Goal: Task Accomplishment & Management: Manage account settings

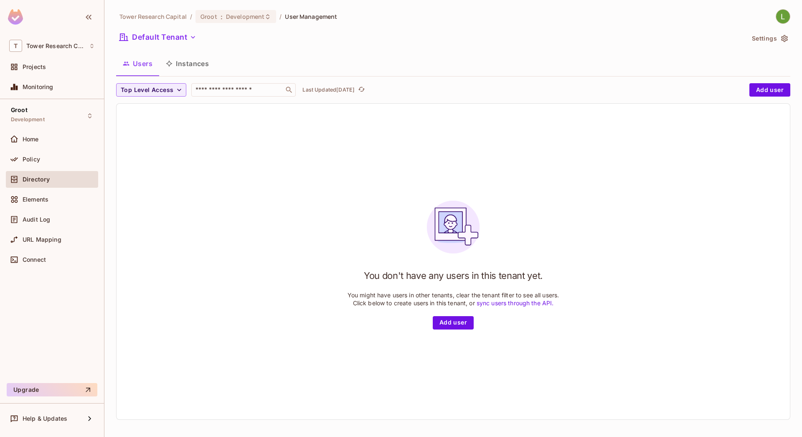
click at [523, 67] on div "Users Instances" at bounding box center [453, 63] width 674 height 21
click at [231, 18] on span "Development" at bounding box center [245, 17] width 38 height 8
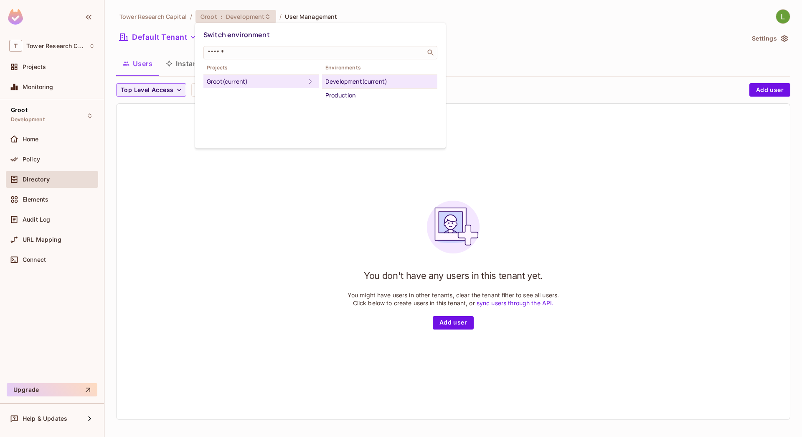
click at [338, 84] on div "Development (current)" at bounding box center [379, 81] width 109 height 10
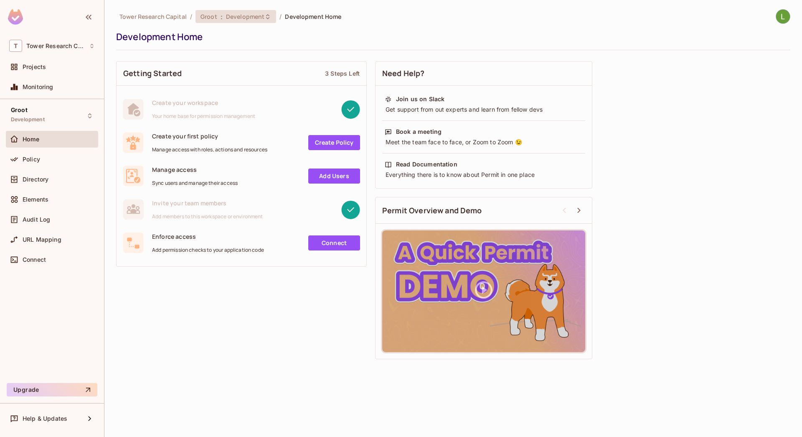
click at [236, 14] on span "Development" at bounding box center [245, 17] width 38 height 8
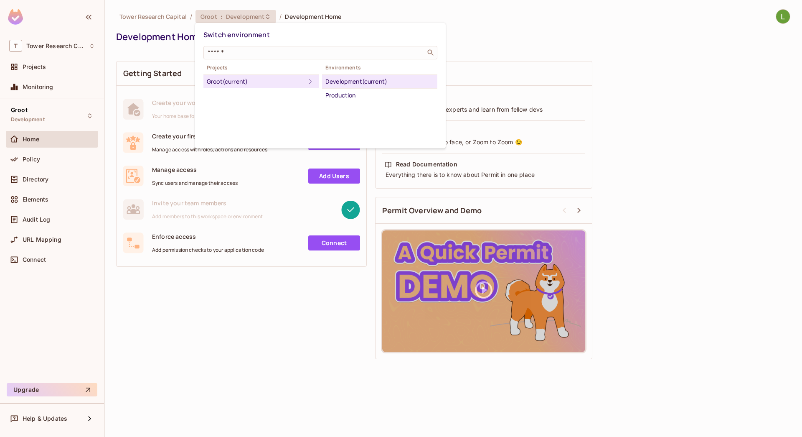
click at [530, 38] on div at bounding box center [401, 218] width 802 height 437
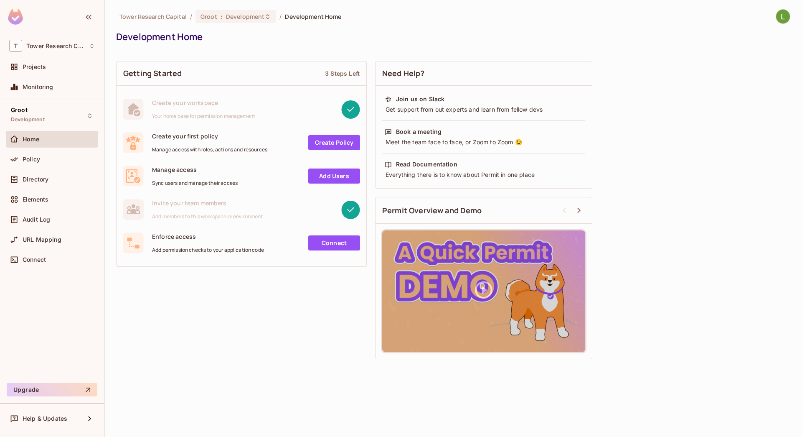
click at [331, 176] on link "Add Users" at bounding box center [334, 175] width 52 height 15
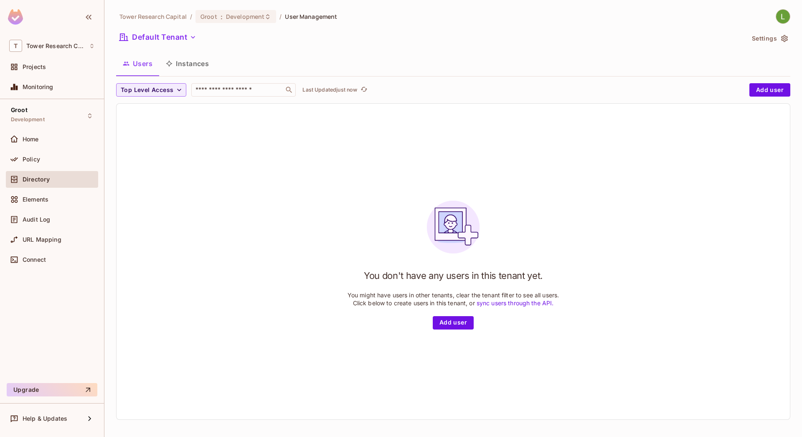
click at [757, 43] on button "Settings" at bounding box center [770, 38] width 42 height 13
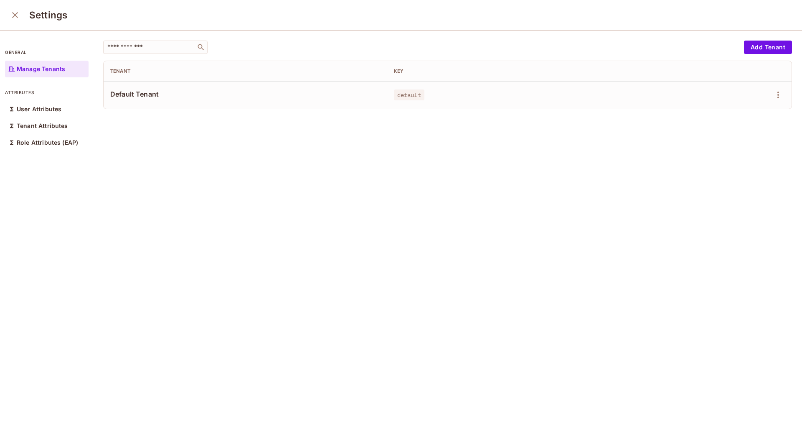
click at [15, 13] on icon "close" at bounding box center [15, 15] width 10 height 10
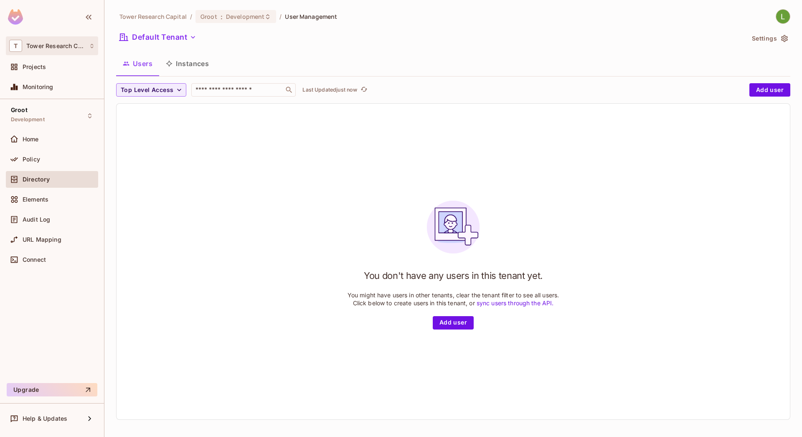
click at [55, 42] on div "T Tower Research Capital" at bounding box center [52, 46] width 86 height 12
click at [92, 74] on span "tower" at bounding box center [95, 70] width 24 height 11
click at [14, 113] on span "Groot" at bounding box center [19, 110] width 17 height 7
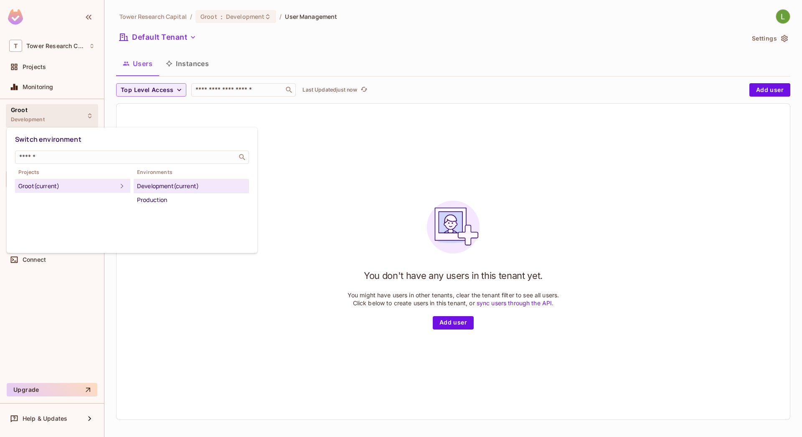
click at [91, 183] on div "Groot (current)" at bounding box center [67, 186] width 99 height 10
click at [332, 63] on div at bounding box center [401, 218] width 802 height 437
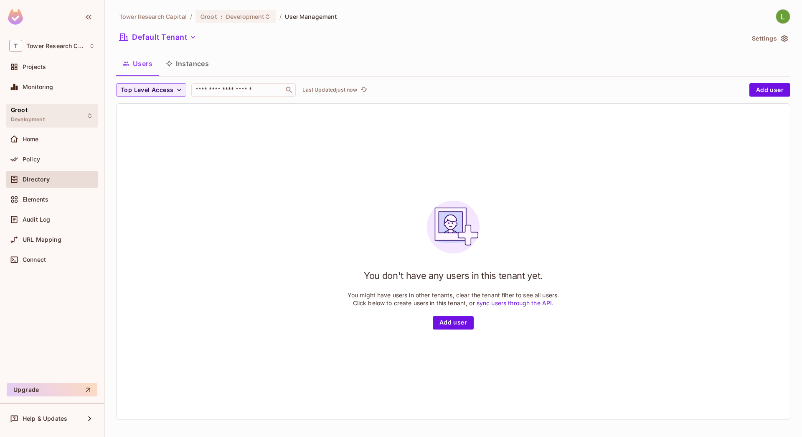
click at [36, 114] on div "Groot Development" at bounding box center [28, 116] width 34 height 18
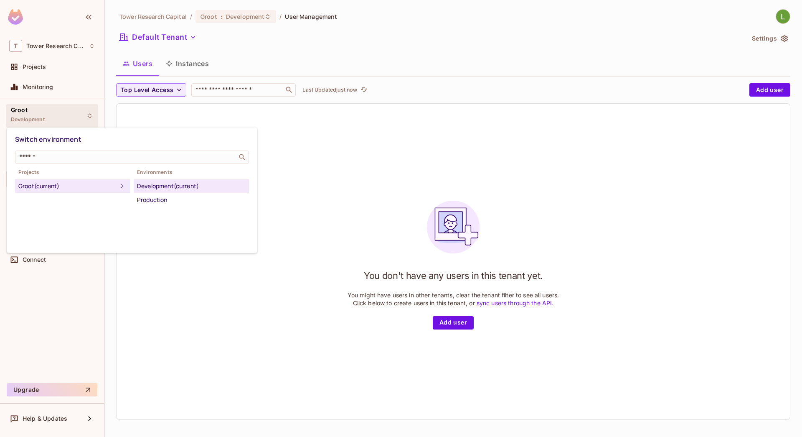
click at [187, 188] on div "Development (current)" at bounding box center [191, 186] width 109 height 10
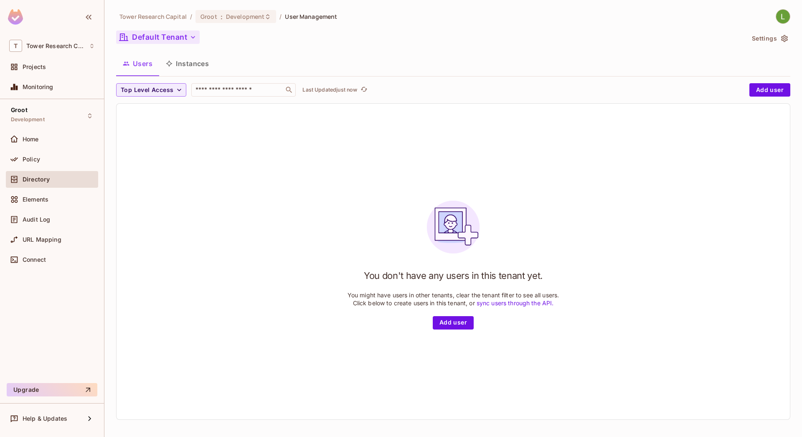
click at [183, 38] on button "Default Tenant" at bounding box center [158, 36] width 84 height 13
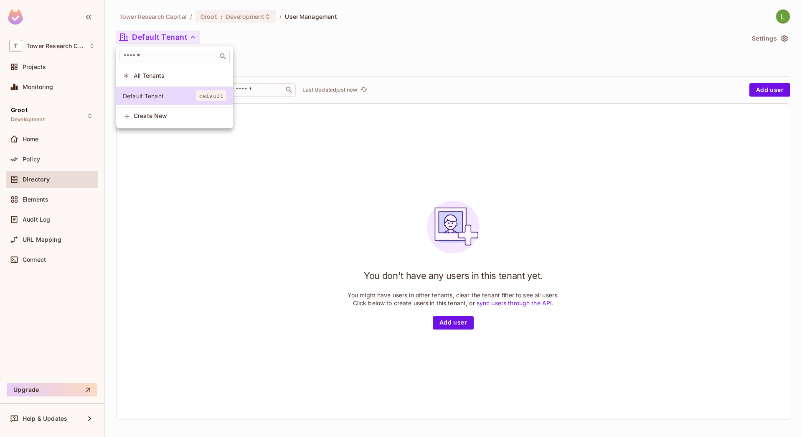
click at [317, 49] on div at bounding box center [401, 218] width 802 height 437
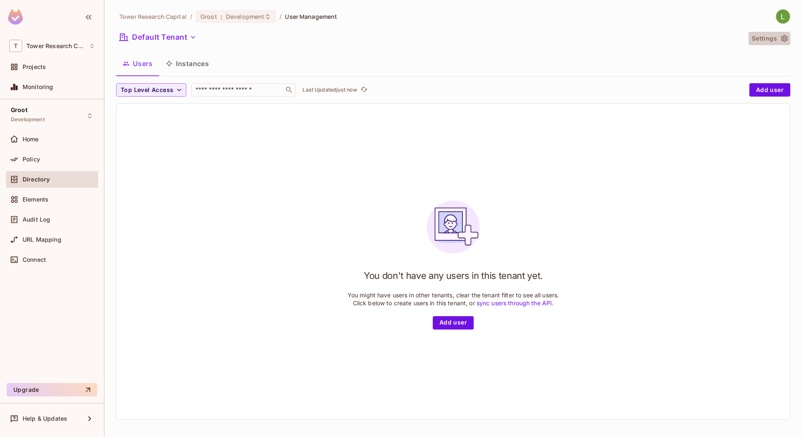
click at [781, 40] on icon "button" at bounding box center [784, 38] width 7 height 7
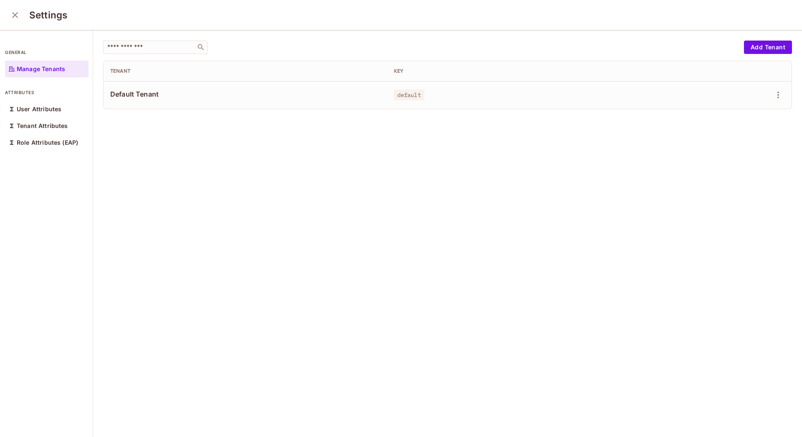
click at [13, 11] on icon "close" at bounding box center [15, 15] width 10 height 10
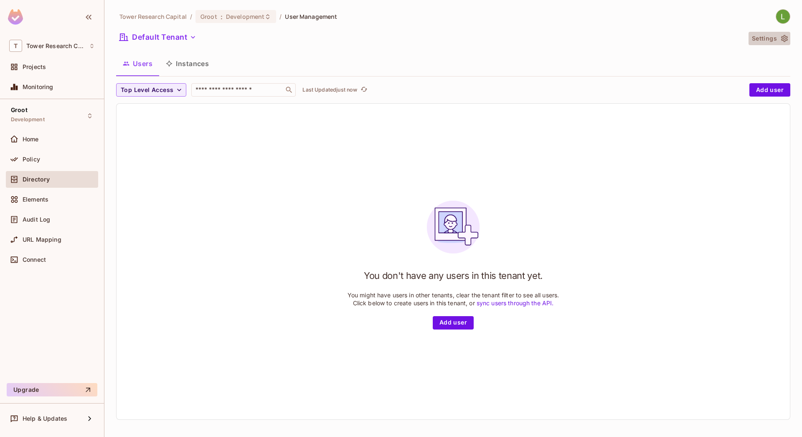
click at [758, 38] on button "Settings" at bounding box center [770, 38] width 42 height 13
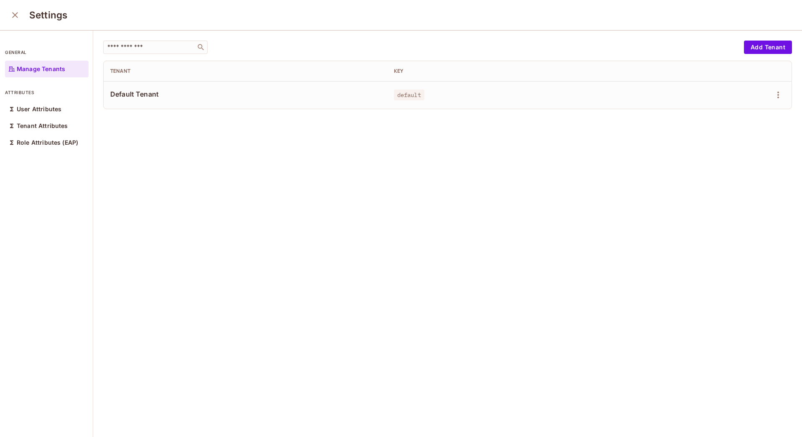
click at [33, 70] on p "Manage Tenants" at bounding box center [41, 69] width 48 height 7
click at [53, 122] on div "Tenant Attributes" at bounding box center [47, 125] width 84 height 17
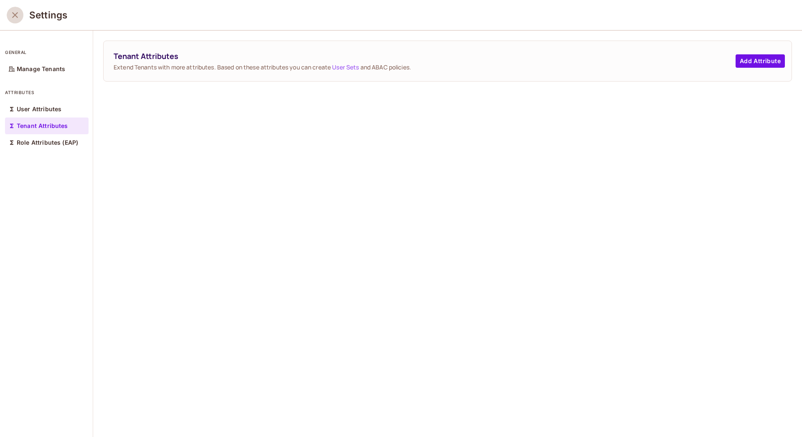
click at [11, 18] on icon "close" at bounding box center [15, 15] width 10 height 10
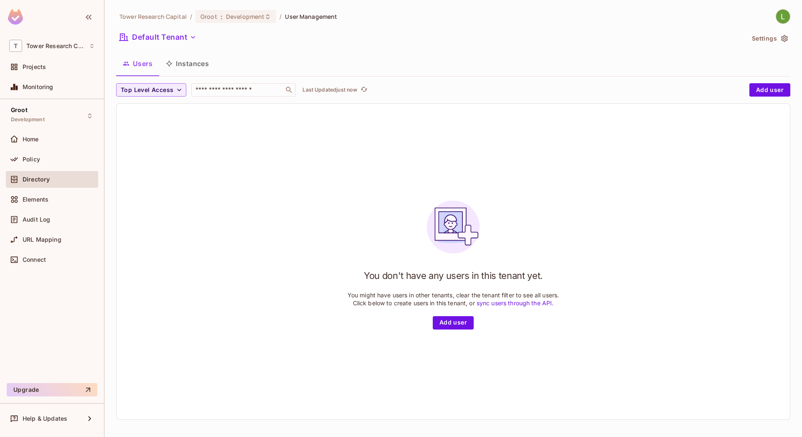
click at [777, 18] on img at bounding box center [783, 17] width 14 height 14
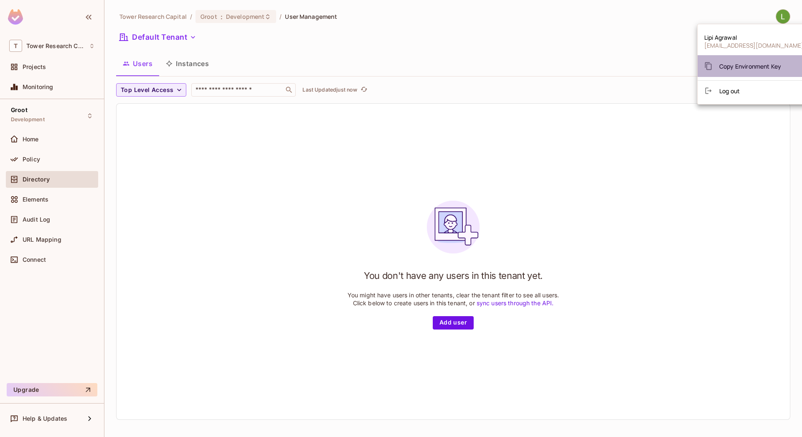
click at [754, 65] on span "Copy Environment Key" at bounding box center [750, 66] width 62 height 8
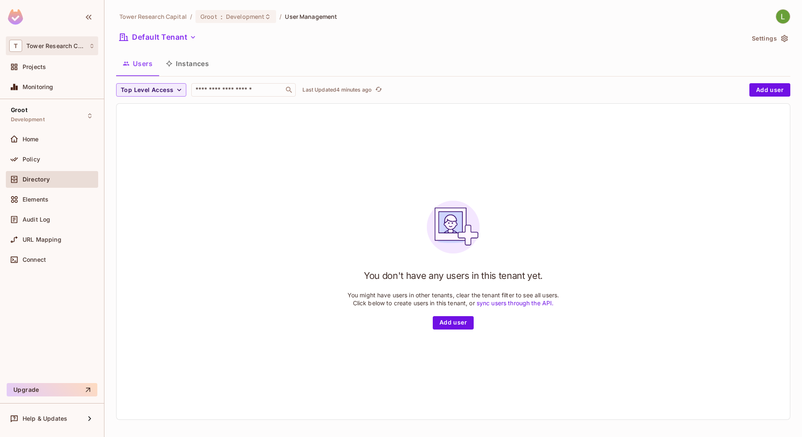
click at [38, 51] on div "T Tower Research Capital" at bounding box center [52, 46] width 86 height 12
click at [38, 51] on div at bounding box center [401, 218] width 802 height 437
click at [14, 16] on img at bounding box center [15, 16] width 15 height 15
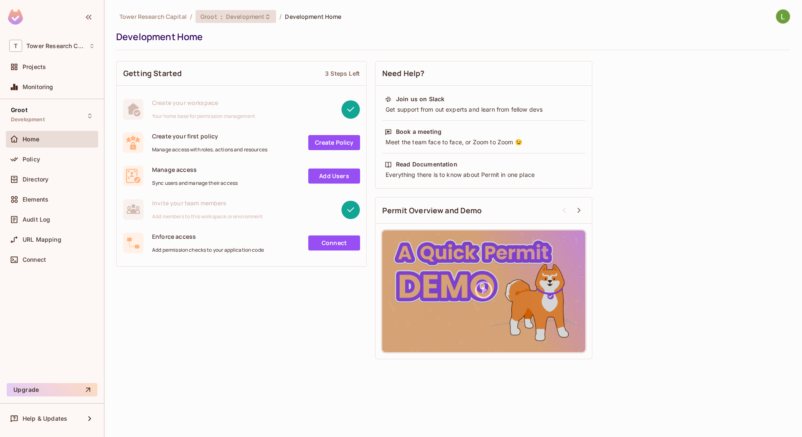
click at [224, 15] on div "Groot : Development" at bounding box center [231, 17] width 61 height 8
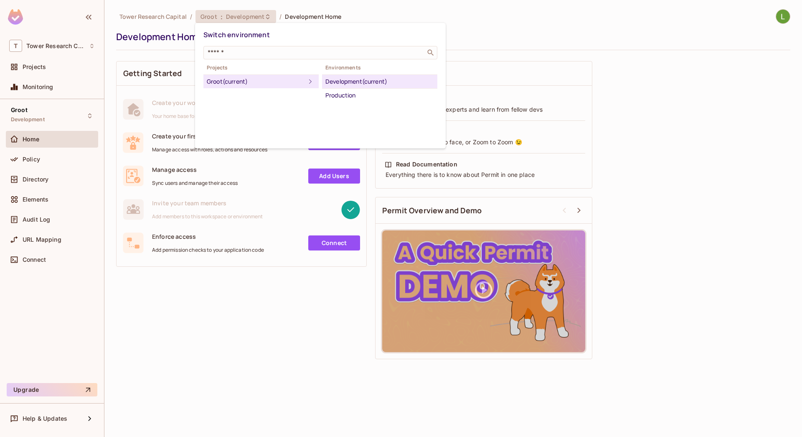
click at [342, 82] on div "Development (current)" at bounding box center [379, 81] width 109 height 10
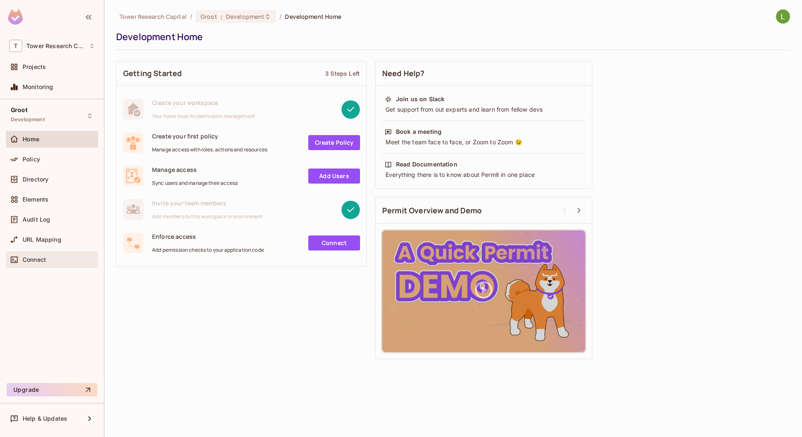
click at [28, 256] on span "Connect" at bounding box center [34, 259] width 23 height 7
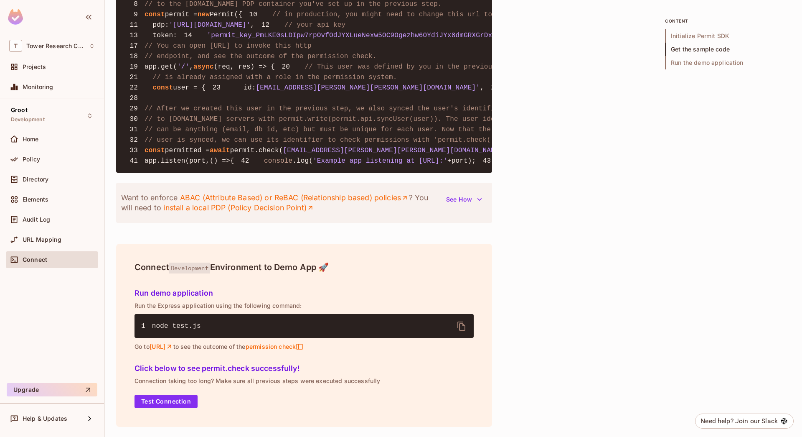
scroll to position [965, 0]
click at [303, 347] on span "permission check" at bounding box center [274, 347] width 58 height 8
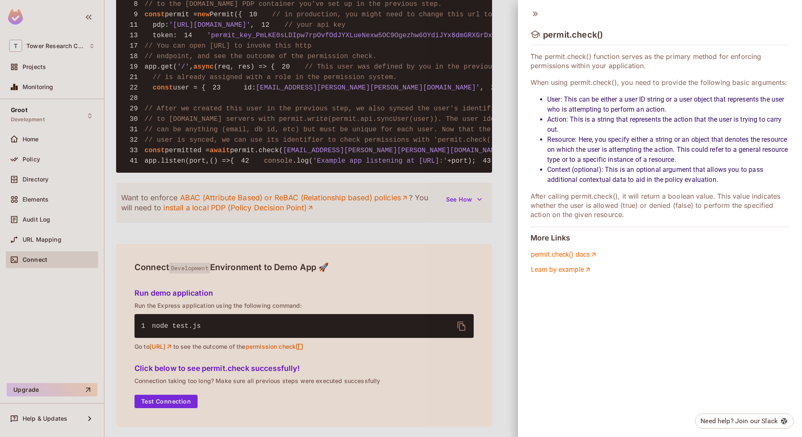
click at [533, 16] on icon at bounding box center [535, 13] width 9 height 9
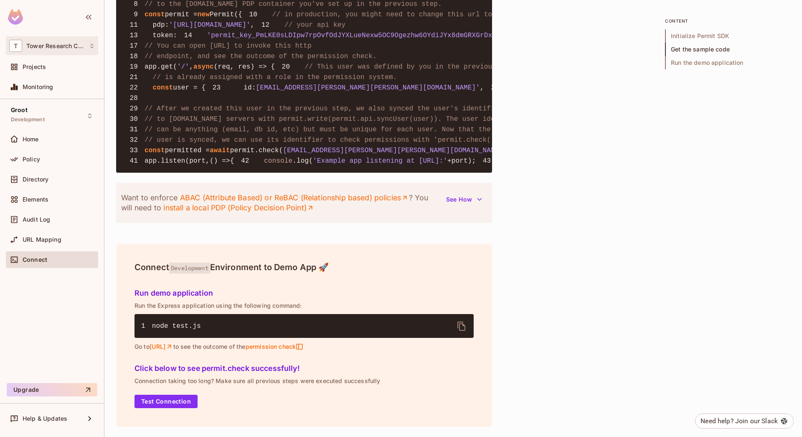
click at [42, 41] on div "T Tower Research Capital" at bounding box center [52, 46] width 86 height 12
click at [91, 15] on div at bounding box center [401, 218] width 802 height 437
click at [88, 17] on icon "button" at bounding box center [89, 17] width 10 height 10
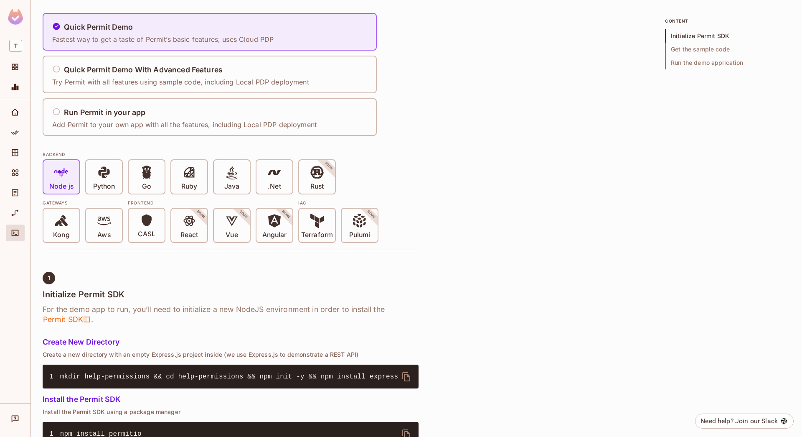
scroll to position [0, 0]
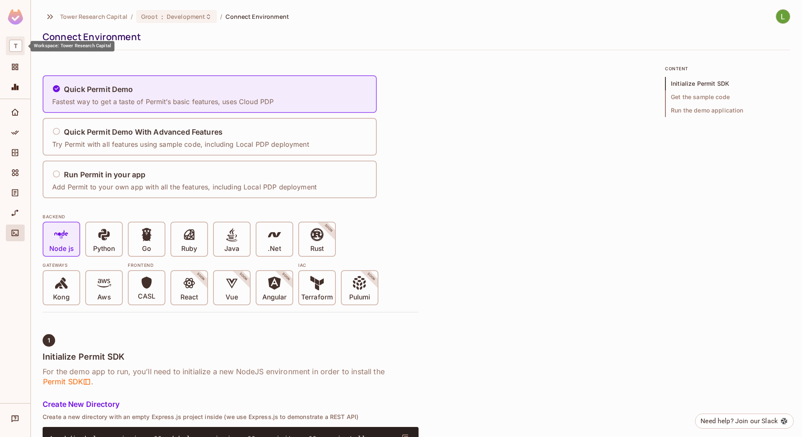
click at [16, 46] on span "T" at bounding box center [15, 46] width 13 height 12
click at [84, 54] on span "Tower Research Capital" at bounding box center [70, 52] width 65 height 8
click at [13, 72] on span "Projects" at bounding box center [15, 67] width 10 height 10
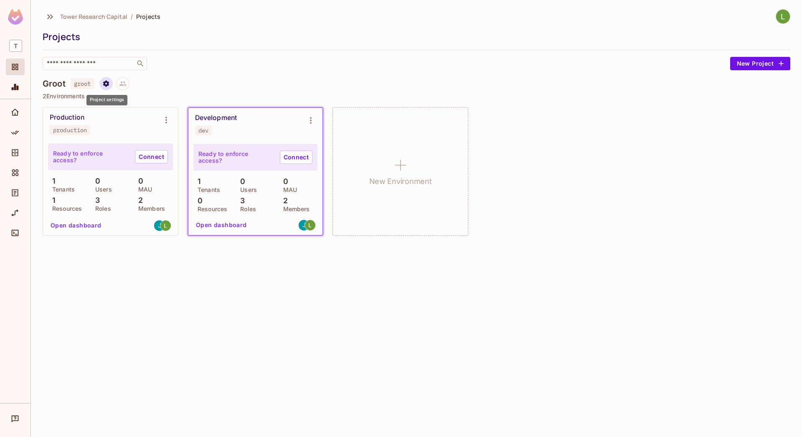
click at [108, 81] on icon "Project settings" at bounding box center [106, 84] width 8 height 8
click at [122, 114] on icon at bounding box center [118, 115] width 10 height 10
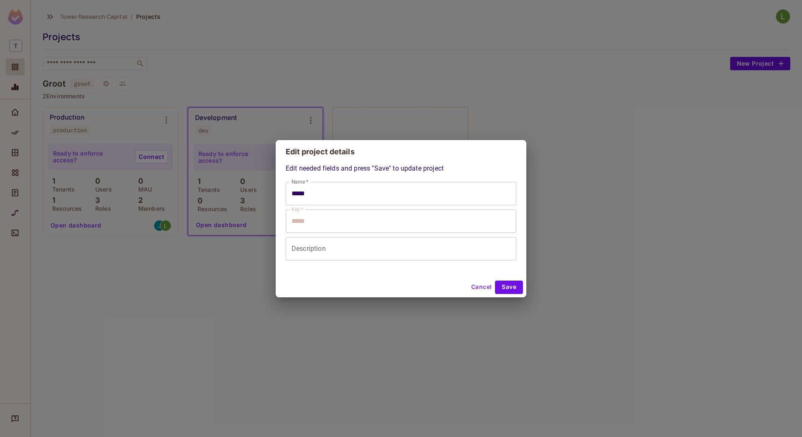
click at [480, 288] on button "Cancel" at bounding box center [481, 286] width 27 height 13
type input "*****"
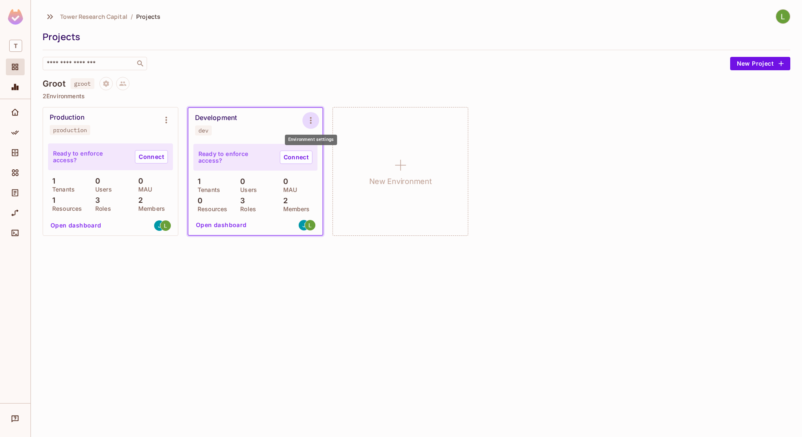
click at [305, 120] on button "Environment settings" at bounding box center [310, 120] width 17 height 17
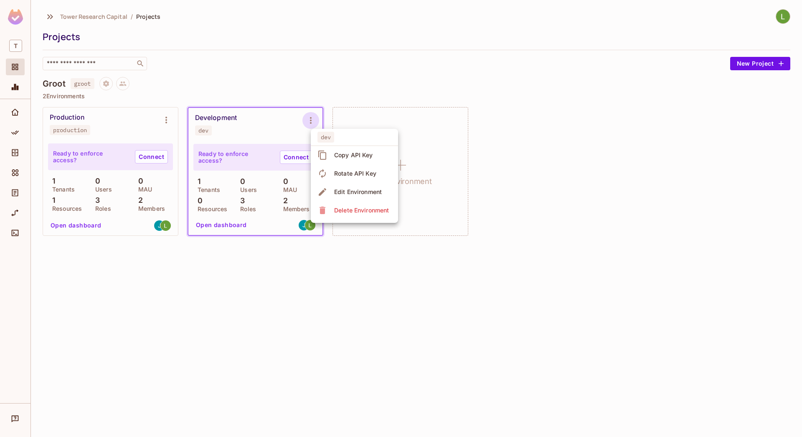
click at [337, 194] on div "Edit Environment" at bounding box center [358, 192] width 48 height 8
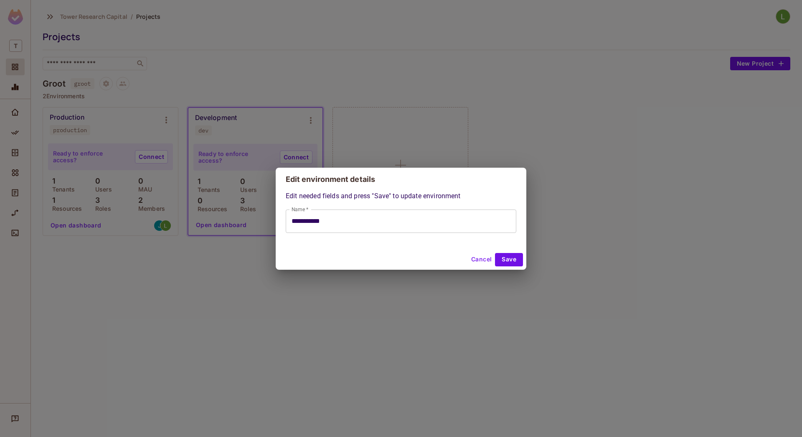
click at [318, 222] on input "**********" at bounding box center [401, 220] width 231 height 23
click at [481, 260] on button "Cancel" at bounding box center [481, 259] width 27 height 13
type input "**********"
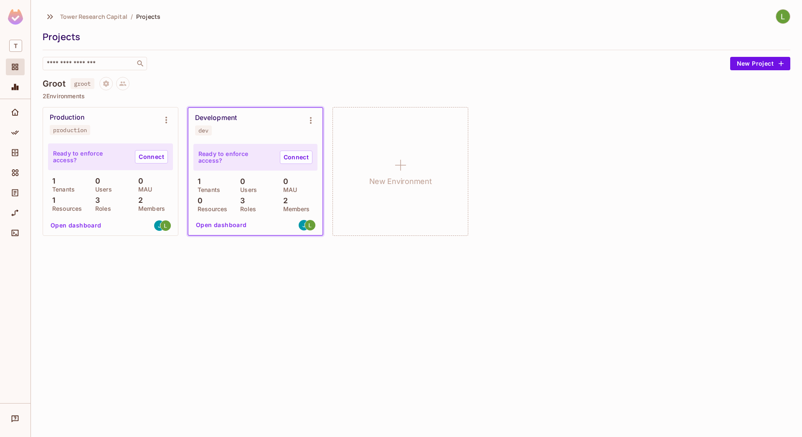
click at [202, 130] on div "dev" at bounding box center [203, 130] width 10 height 7
click at [240, 132] on div "Development dev" at bounding box center [248, 125] width 107 height 22
click at [312, 117] on icon "Environment settings" at bounding box center [311, 120] width 10 height 10
click at [344, 187] on span "Edit Environment" at bounding box center [358, 191] width 53 height 13
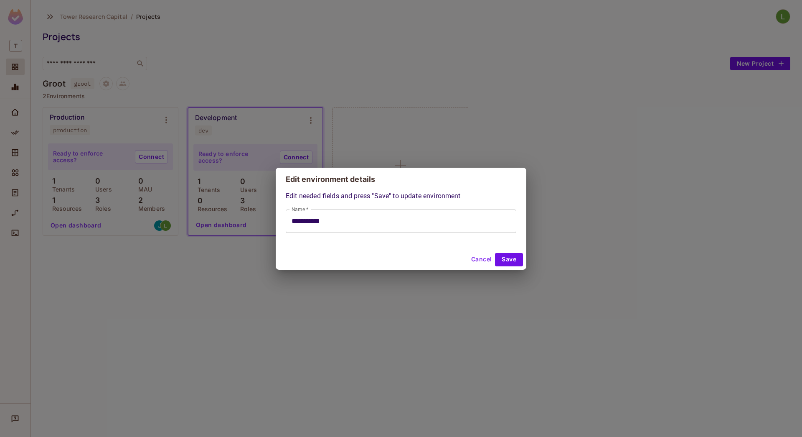
click at [479, 256] on button "Cancel" at bounding box center [481, 259] width 27 height 13
type input "**********"
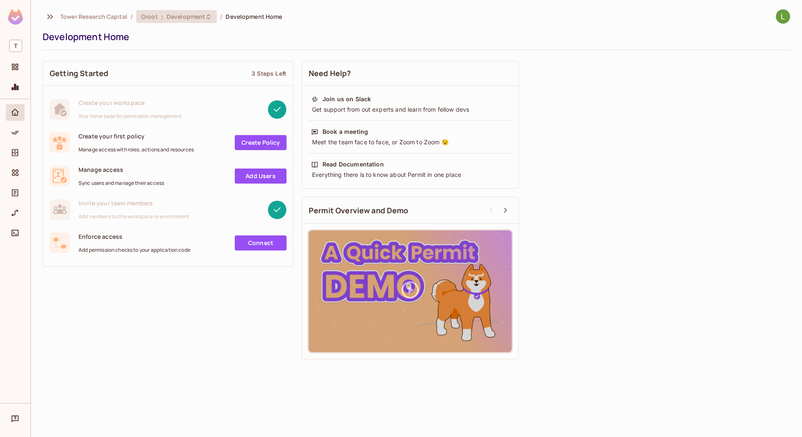
click at [165, 13] on div "Groot : Development" at bounding box center [171, 17] width 61 height 8
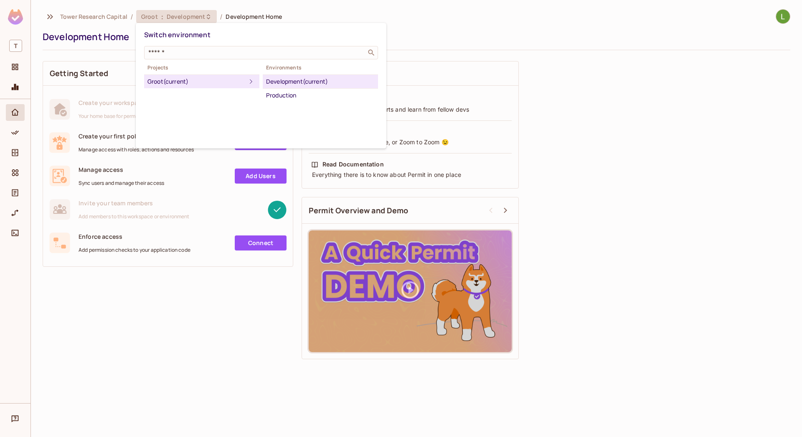
click at [290, 83] on div "Development (current)" at bounding box center [320, 81] width 109 height 10
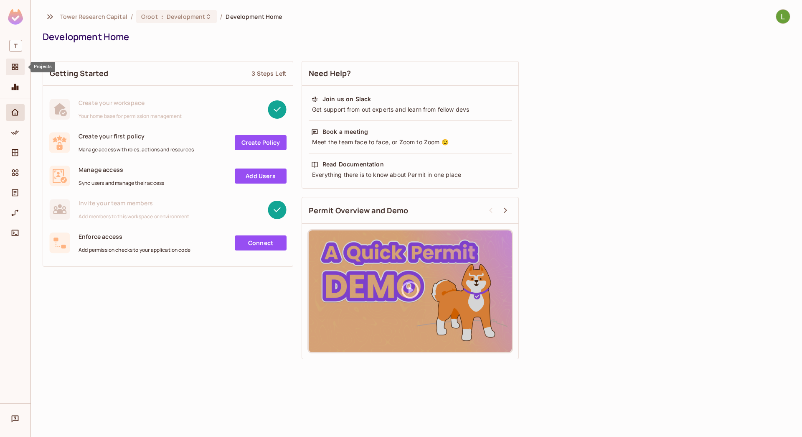
click at [18, 72] on span "Projects" at bounding box center [15, 67] width 10 height 10
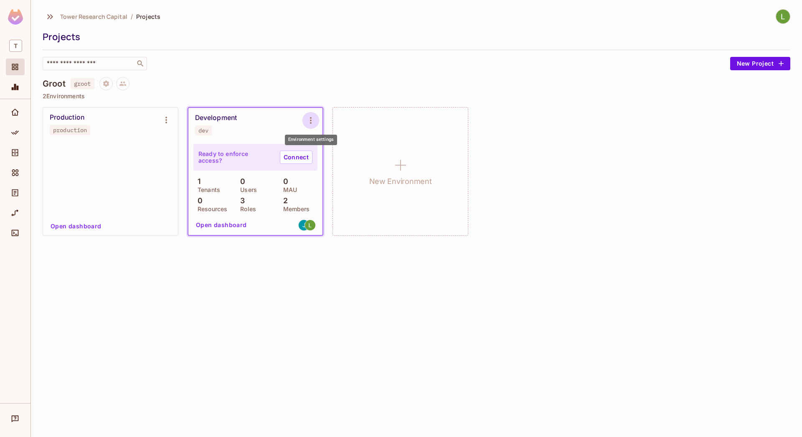
click at [314, 119] on icon "Environment settings" at bounding box center [311, 120] width 10 height 10
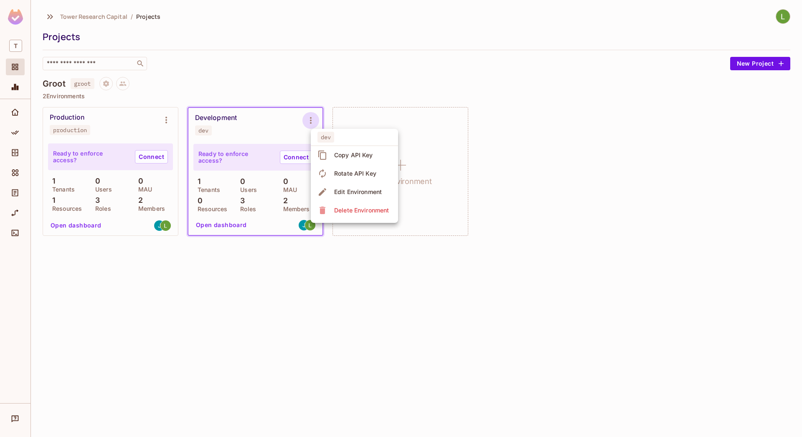
click at [359, 154] on div "Copy API Key" at bounding box center [353, 155] width 39 height 8
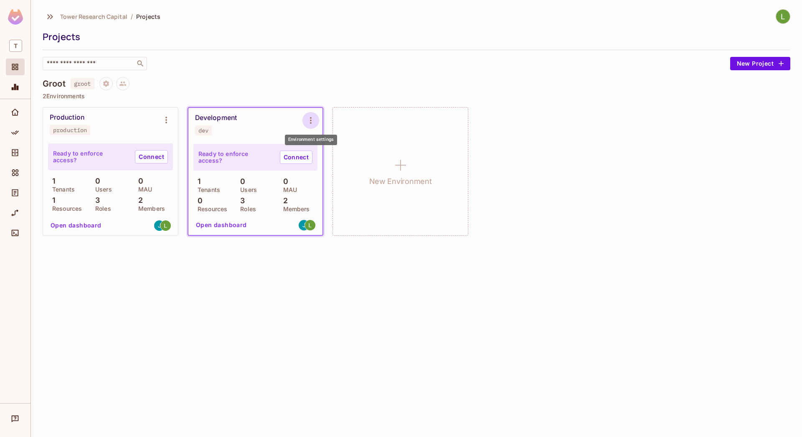
click at [308, 121] on icon "Environment settings" at bounding box center [311, 120] width 10 height 10
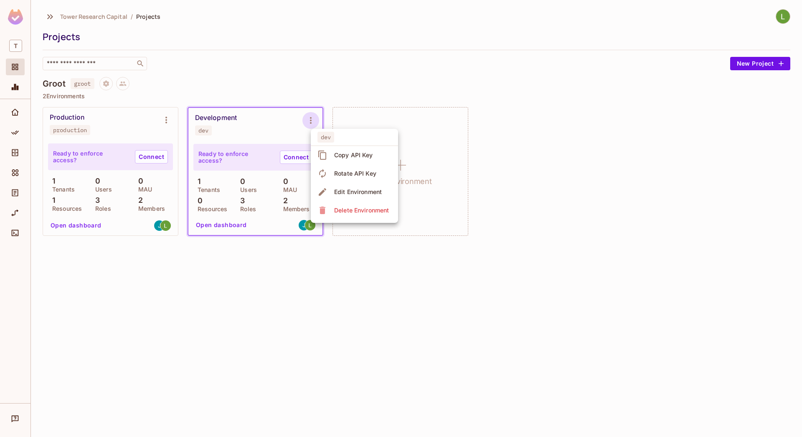
click at [308, 121] on div at bounding box center [401, 218] width 802 height 437
click at [327, 76] on div "Tower Research Capital / Projects Projects ​ New Project Groot groot 2 Environm…" at bounding box center [417, 127] width 748 height 236
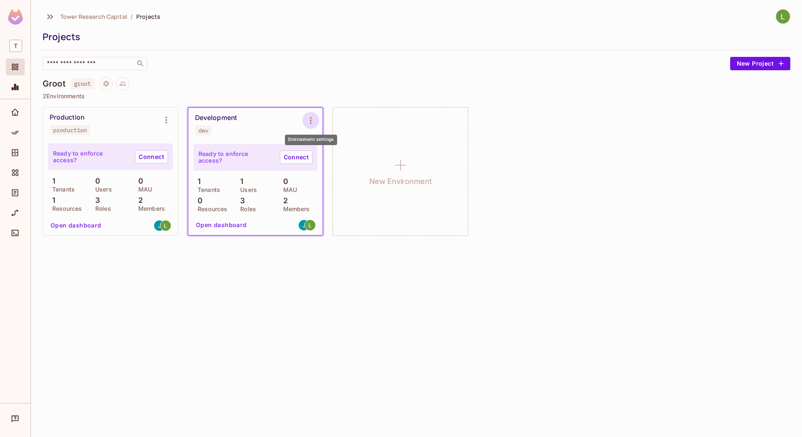
click at [307, 119] on icon "Environment settings" at bounding box center [311, 120] width 10 height 10
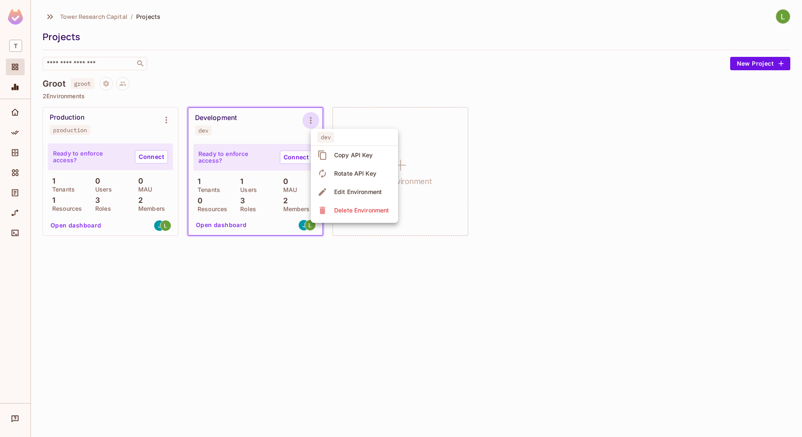
click at [307, 119] on div at bounding box center [401, 218] width 802 height 437
click at [243, 122] on div "Development dev" at bounding box center [248, 125] width 107 height 22
click at [203, 131] on div "dev" at bounding box center [203, 130] width 10 height 7
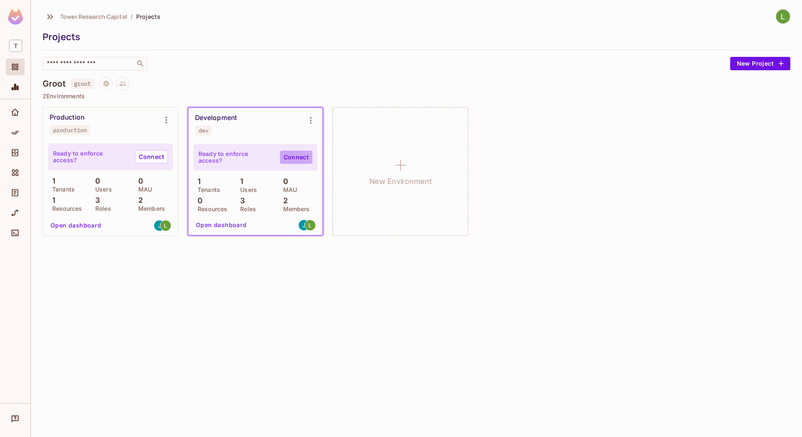
click at [292, 155] on link "Connect" at bounding box center [296, 156] width 33 height 13
click at [10, 89] on span "Monitoring" at bounding box center [15, 87] width 10 height 10
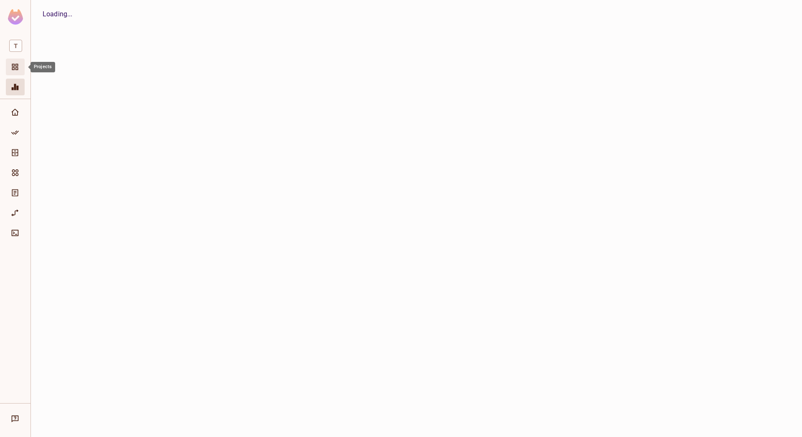
click at [10, 64] on span "Projects" at bounding box center [15, 67] width 10 height 10
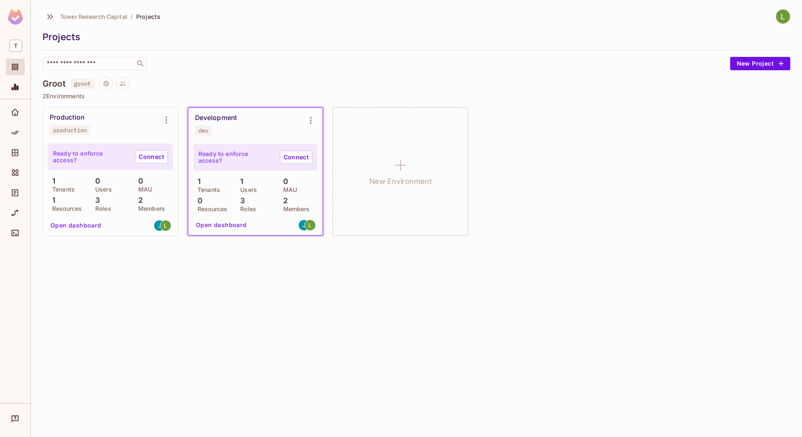
click at [283, 141] on div "Ready to enforce access? Connect 1 Tenants 1 Users 0 MAU 0 Resources 3 Roles 2 …" at bounding box center [255, 188] width 134 height 94
click at [12, 112] on icon "Home" at bounding box center [15, 112] width 8 height 7
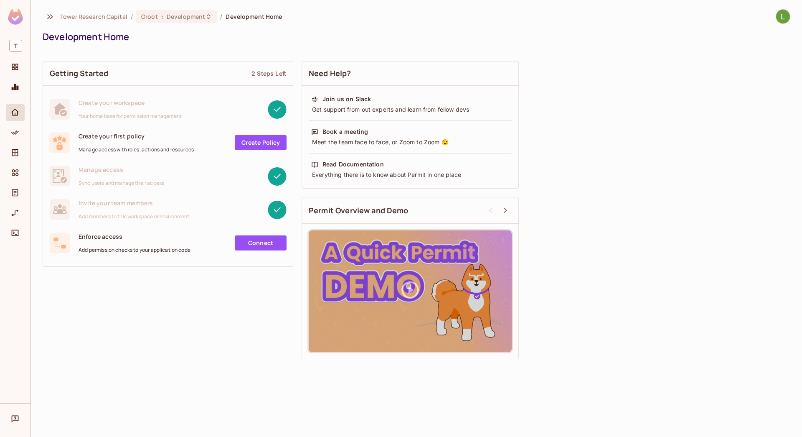
click at [267, 143] on link "Create Policy" at bounding box center [261, 142] width 52 height 15
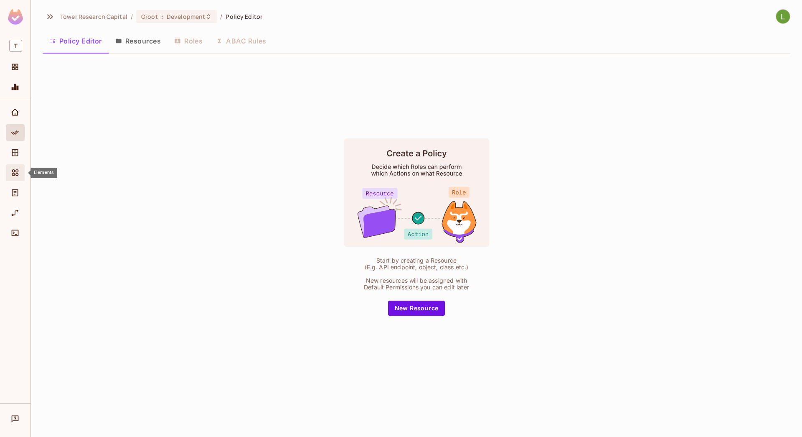
click at [10, 172] on span "Elements" at bounding box center [15, 173] width 10 height 10
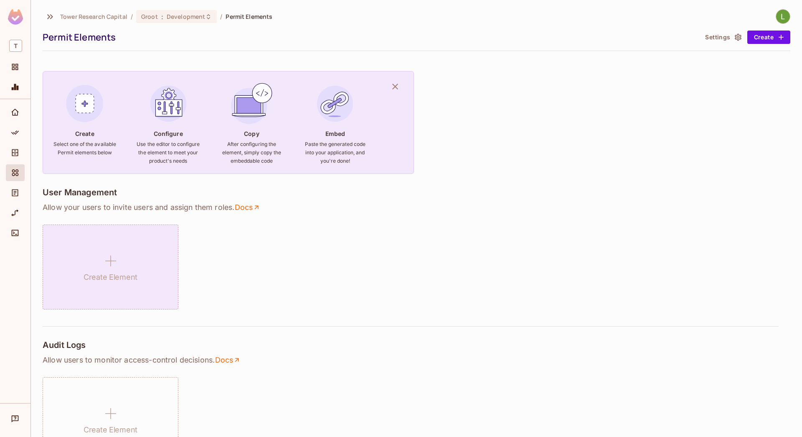
click at [107, 254] on icon at bounding box center [111, 261] width 20 height 20
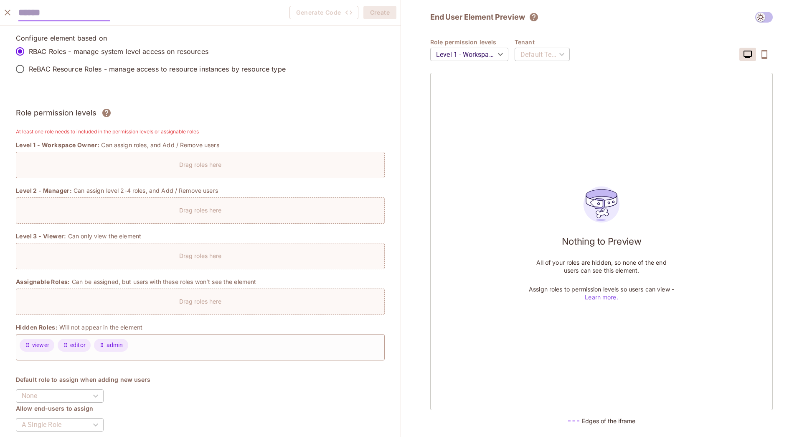
click at [465, 53] on body "T Tower Research Capital / Groot : Development / Permit Elements Permit Element…" at bounding box center [401, 218] width 802 height 437
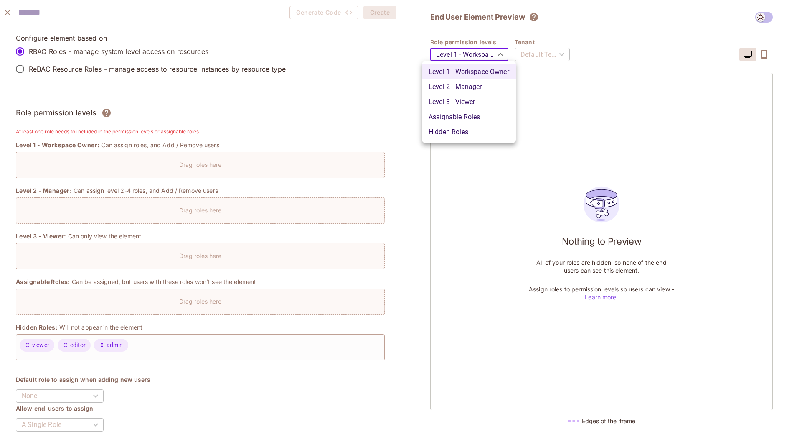
click at [465, 53] on div at bounding box center [401, 218] width 802 height 437
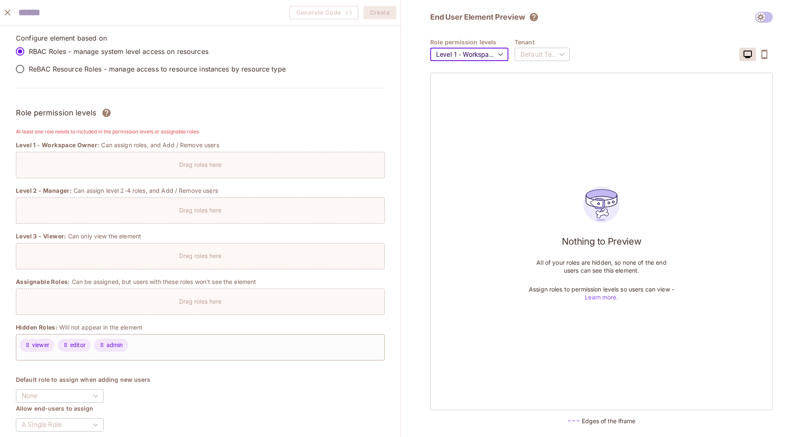
click at [8, 15] on icon "close" at bounding box center [8, 13] width 10 height 10
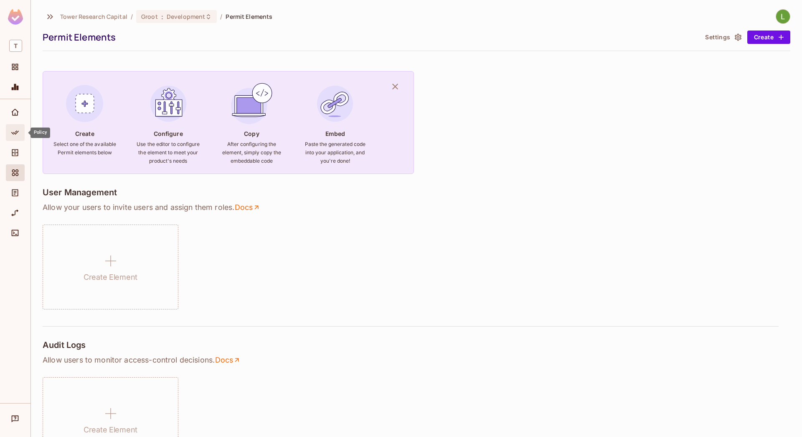
click at [15, 131] on icon "Policy" at bounding box center [15, 132] width 8 height 8
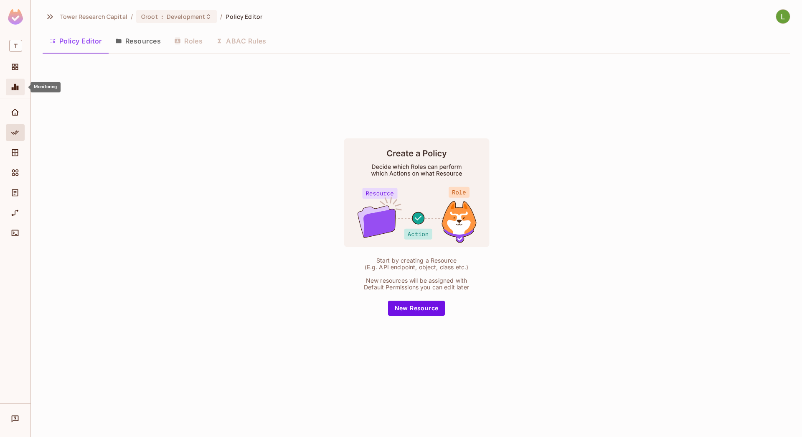
click at [12, 88] on icon "Monitoring" at bounding box center [15, 87] width 7 height 6
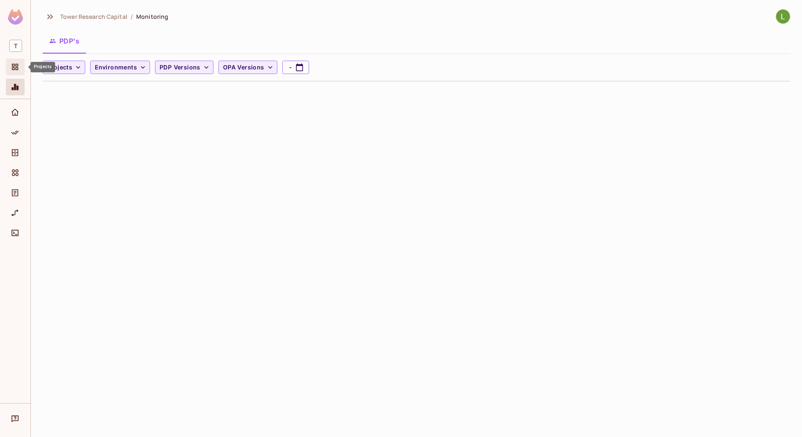
click at [15, 69] on icon "Projects" at bounding box center [15, 67] width 8 height 8
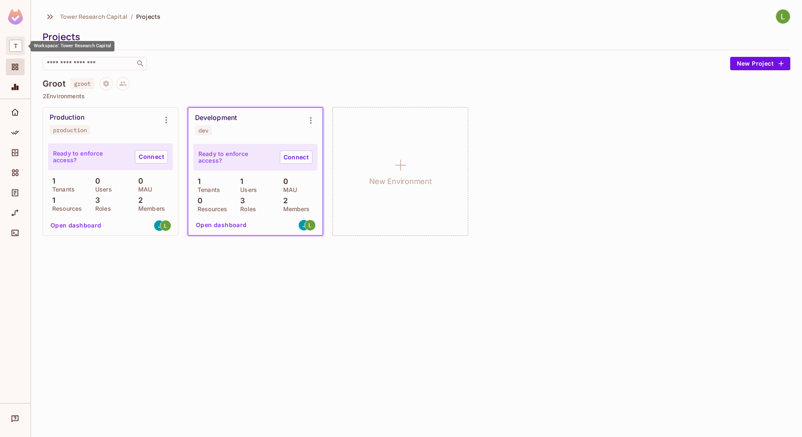
click at [14, 49] on span "T" at bounding box center [15, 46] width 13 height 12
click at [40, 48] on span "Tower Research Capital" at bounding box center [70, 52] width 65 height 8
click at [10, 192] on span "Audit Log" at bounding box center [15, 193] width 10 height 10
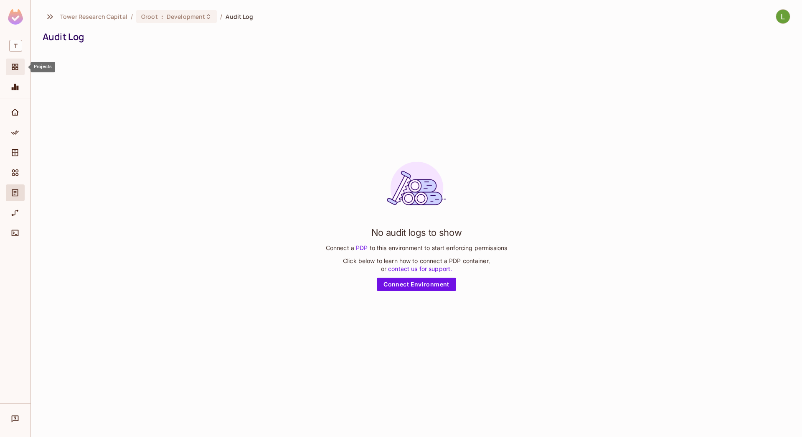
click at [16, 67] on icon "Projects" at bounding box center [15, 67] width 8 height 8
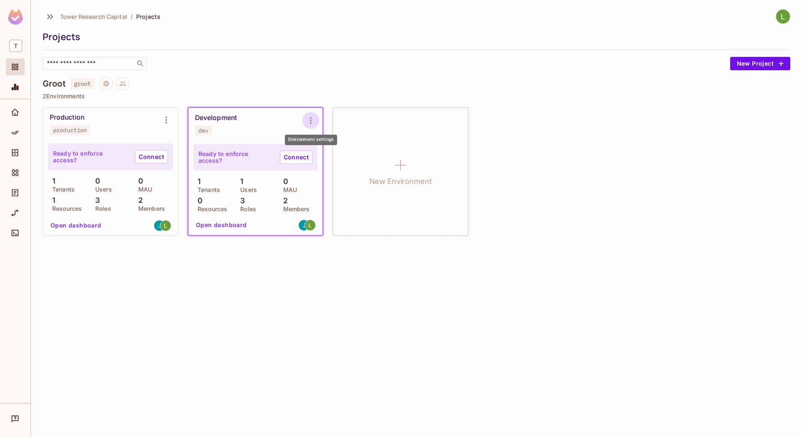
click at [309, 121] on icon "Environment settings" at bounding box center [311, 120] width 10 height 10
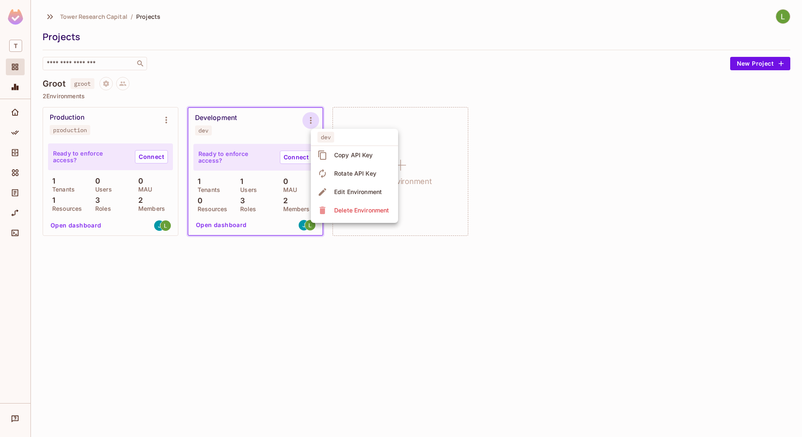
click at [309, 121] on div at bounding box center [401, 218] width 802 height 437
click at [230, 224] on button "Open dashboard" at bounding box center [222, 224] width 58 height 13
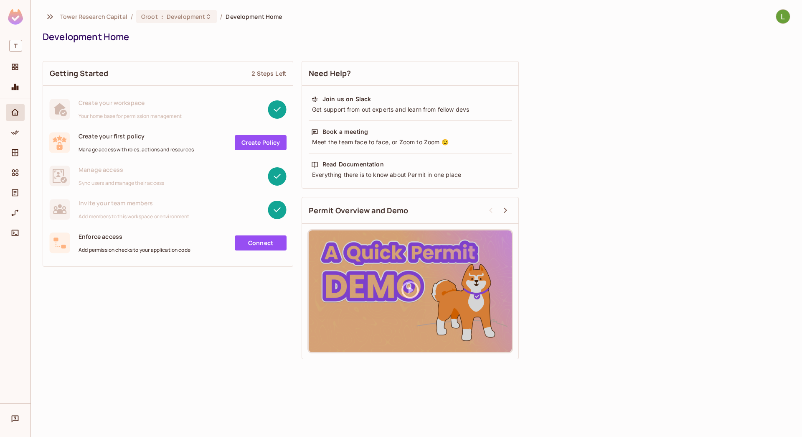
click at [279, 176] on rect at bounding box center [277, 176] width 18 height 18
click at [258, 141] on link "Create Policy" at bounding box center [261, 142] width 52 height 15
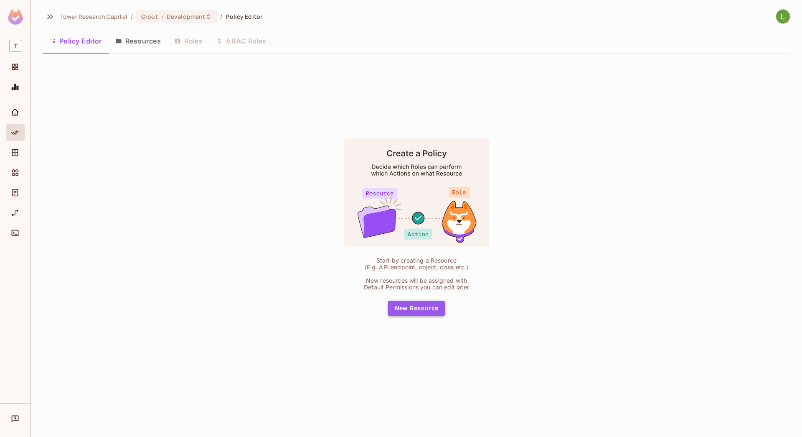
click at [422, 307] on button "New Resource" at bounding box center [416, 307] width 57 height 15
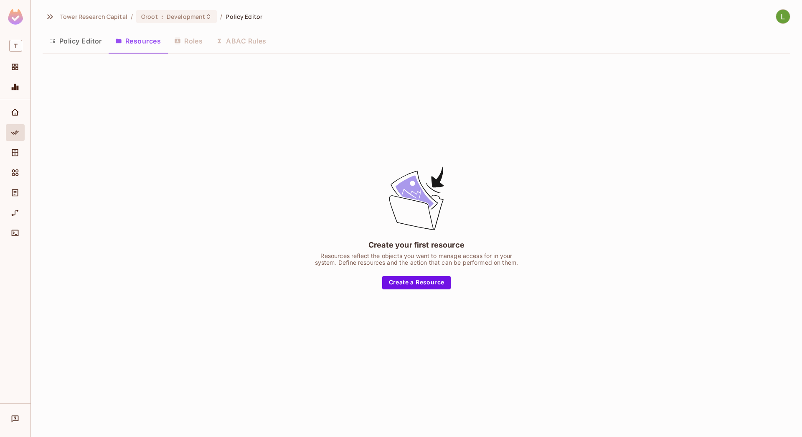
click at [188, 49] on div "Policy Editor Resources Roles ABAC Rules" at bounding box center [417, 40] width 748 height 21
click at [84, 39] on button "Policy Editor" at bounding box center [76, 40] width 66 height 21
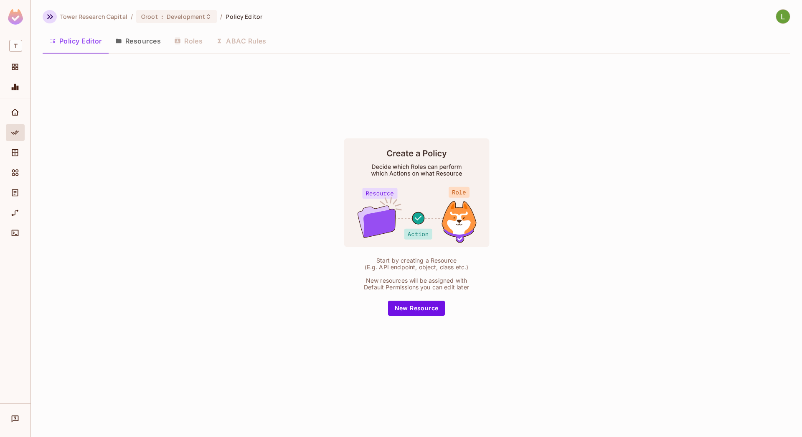
click at [46, 19] on icon "button" at bounding box center [50, 17] width 10 height 10
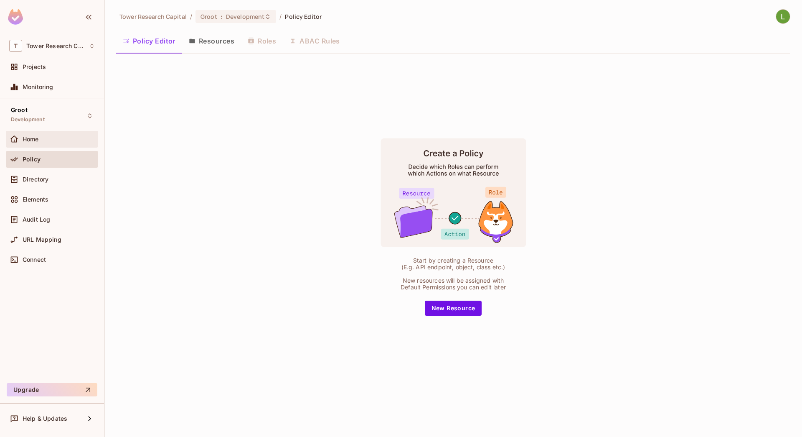
click at [50, 136] on div "Home" at bounding box center [59, 139] width 72 height 7
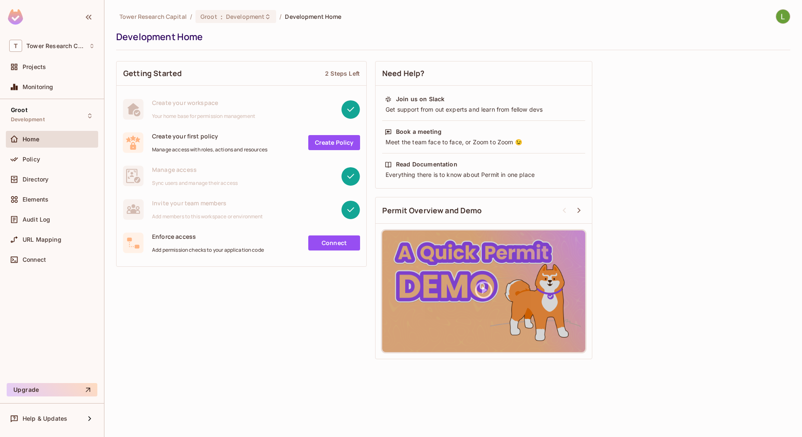
click at [330, 140] on link "Create Policy" at bounding box center [334, 142] width 52 height 15
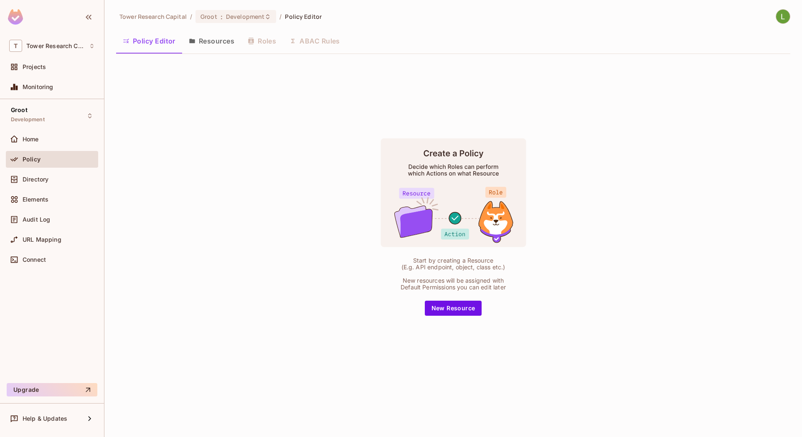
click at [207, 42] on button "Resources" at bounding box center [211, 40] width 59 height 21
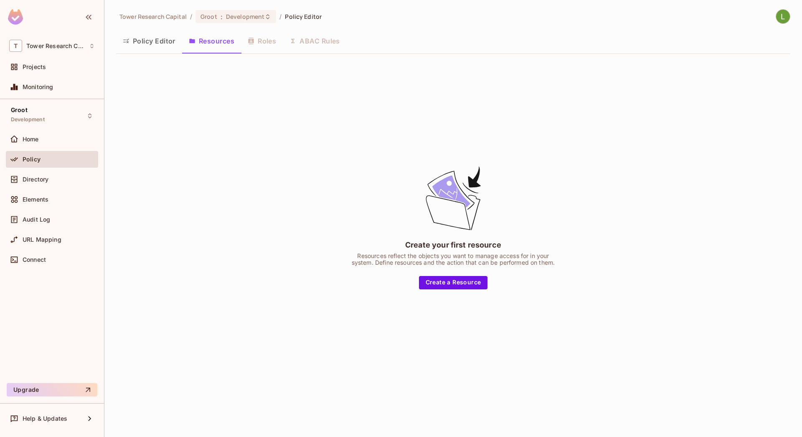
click at [258, 44] on div "Policy Editor Resources Roles ABAC Rules" at bounding box center [453, 40] width 674 height 21
click at [34, 142] on span "Home" at bounding box center [31, 139] width 16 height 7
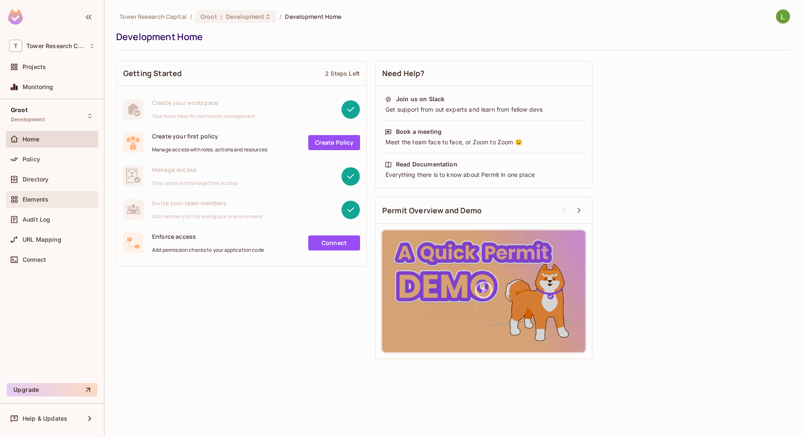
click at [31, 201] on span "Elements" at bounding box center [36, 199] width 26 height 7
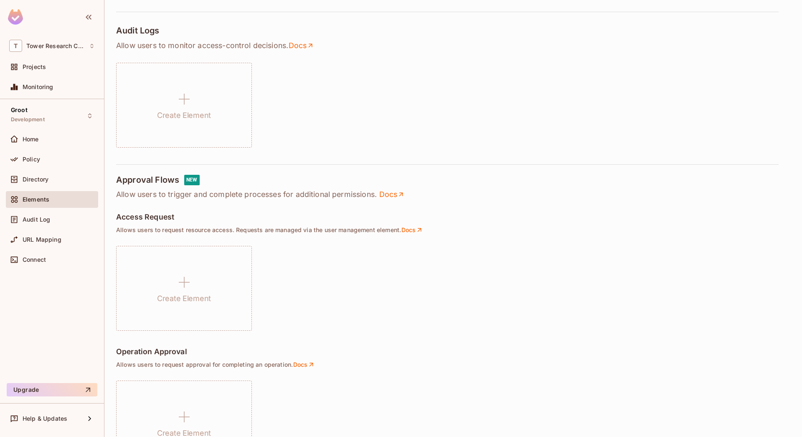
scroll to position [351, 0]
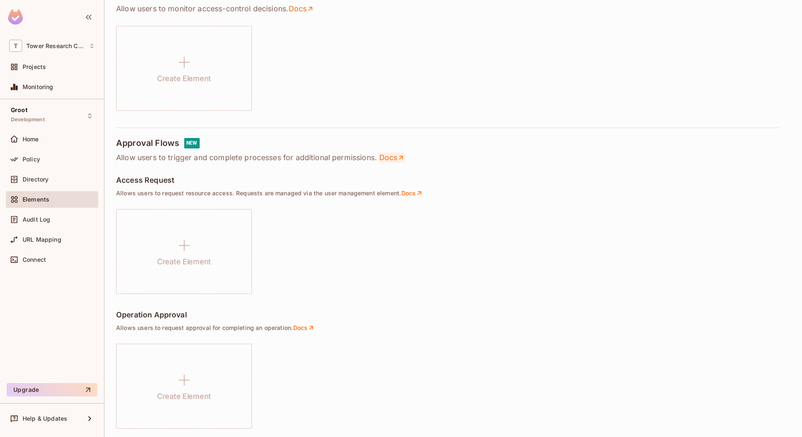
click at [393, 158] on link "Docs" at bounding box center [392, 157] width 26 height 10
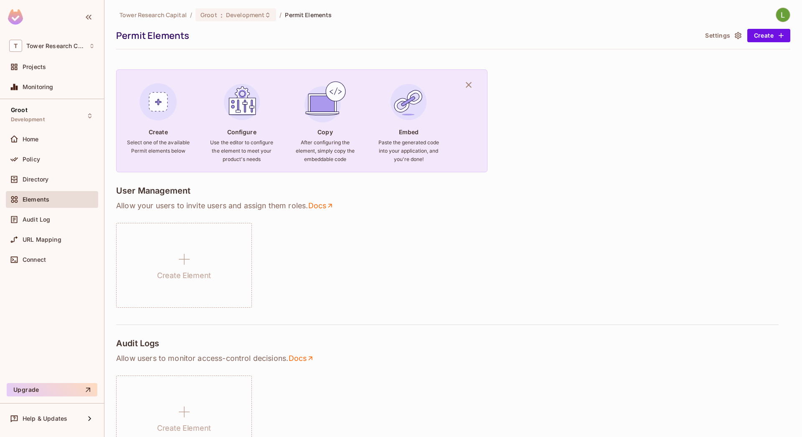
scroll to position [0, 0]
click at [758, 34] on button "Create" at bounding box center [768, 36] width 43 height 13
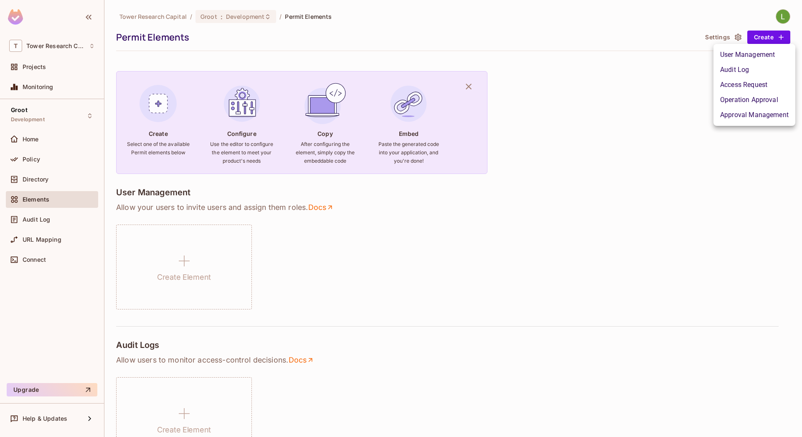
click at [601, 107] on div at bounding box center [401, 218] width 802 height 437
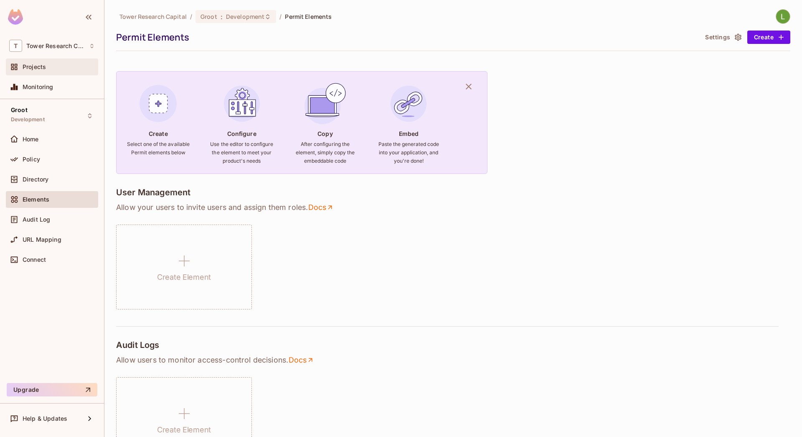
click at [53, 65] on div "Projects" at bounding box center [59, 66] width 72 height 7
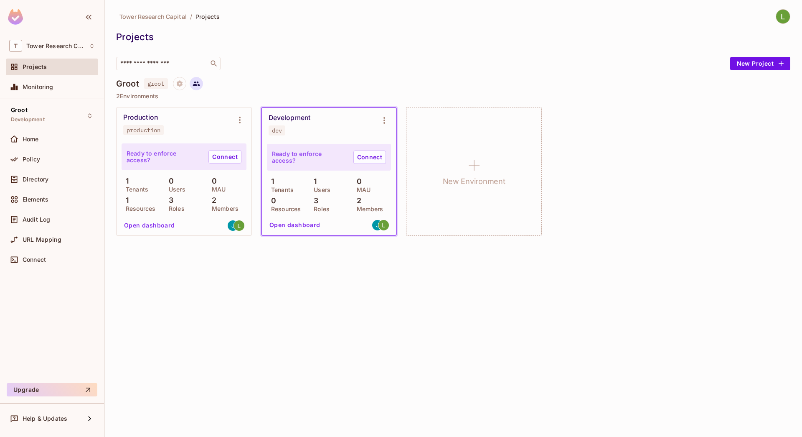
click at [197, 84] on icon at bounding box center [197, 84] width 8 height 8
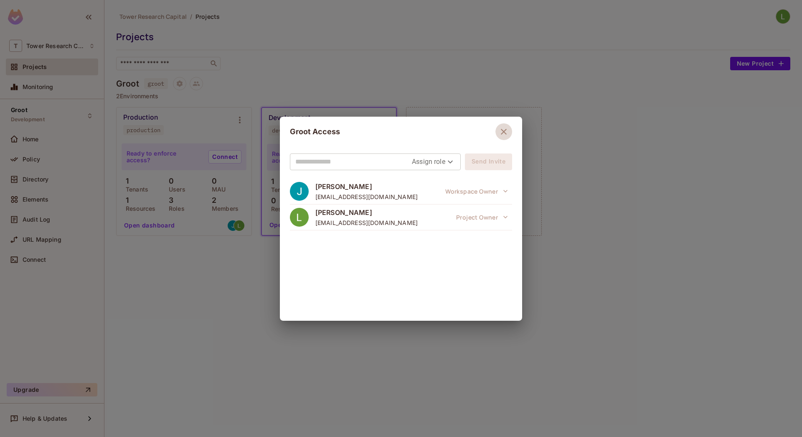
click at [503, 130] on icon "button" at bounding box center [504, 132] width 10 height 10
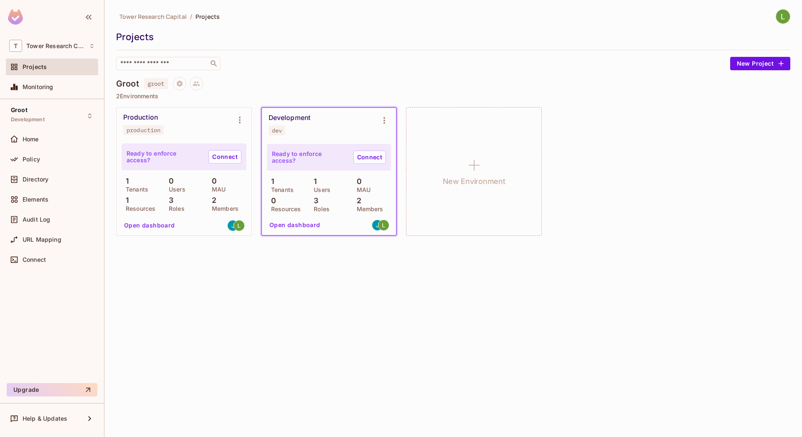
click at [288, 226] on button "Open dashboard" at bounding box center [295, 224] width 58 height 13
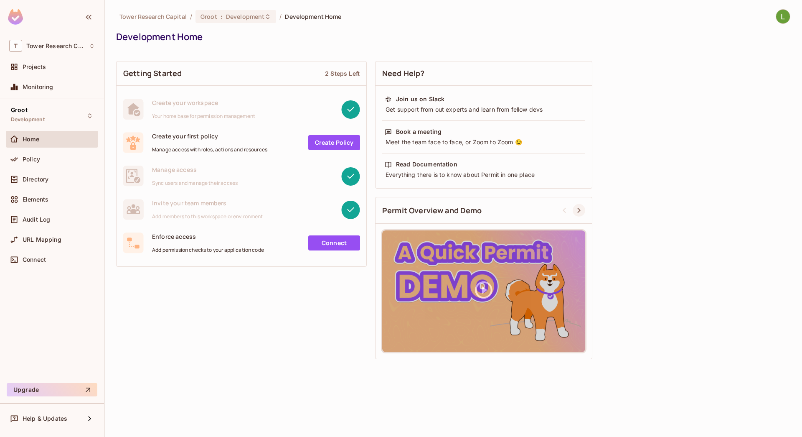
click at [576, 213] on icon at bounding box center [579, 210] width 10 height 10
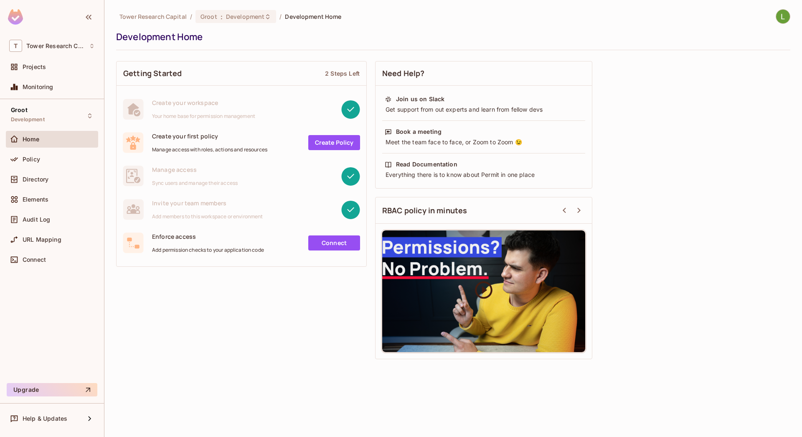
click at [485, 287] on icon at bounding box center [483, 289] width 21 height 21
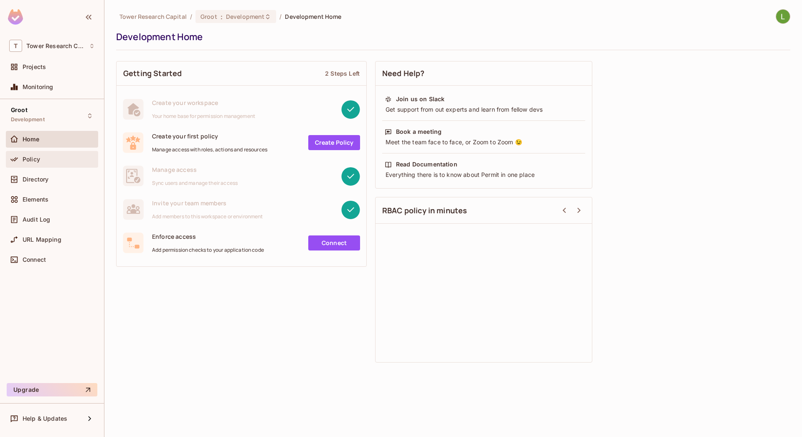
click at [23, 161] on span "Policy" at bounding box center [32, 159] width 18 height 7
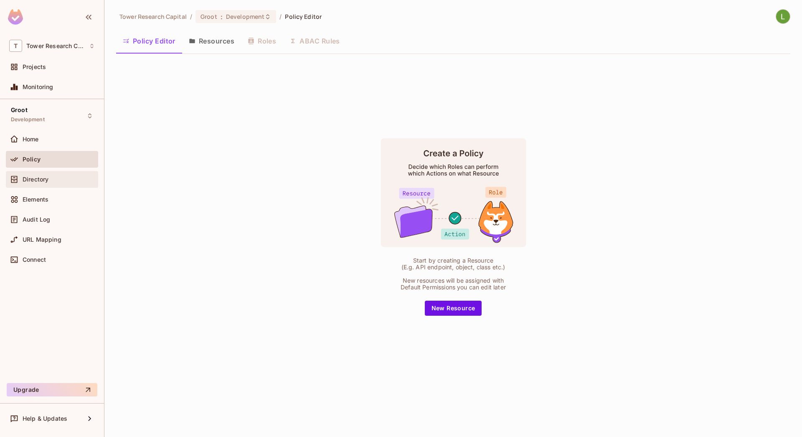
click at [43, 180] on span "Directory" at bounding box center [36, 179] width 26 height 7
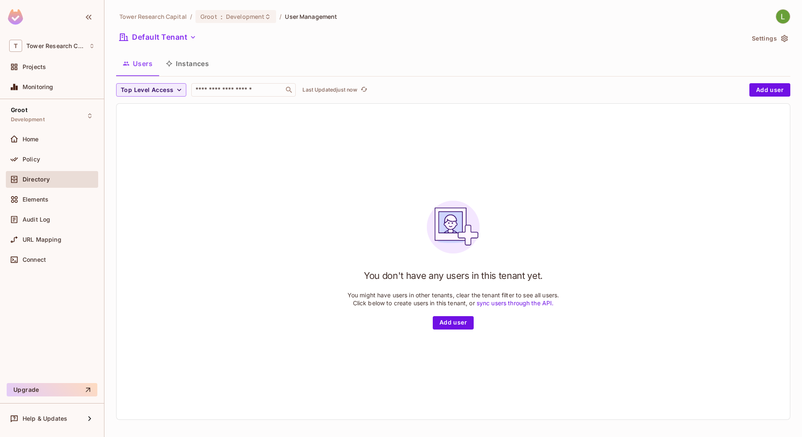
click at [191, 61] on button "Instances" at bounding box center [187, 63] width 56 height 21
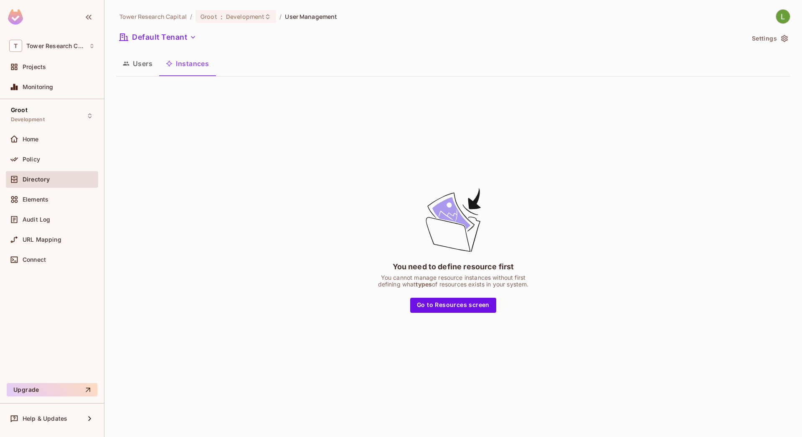
click at [138, 66] on button "Users" at bounding box center [137, 63] width 43 height 21
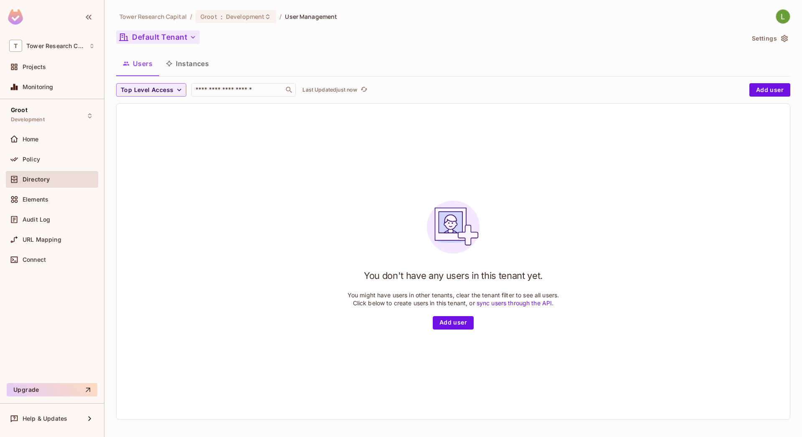
click at [179, 35] on button "Default Tenant" at bounding box center [158, 36] width 84 height 13
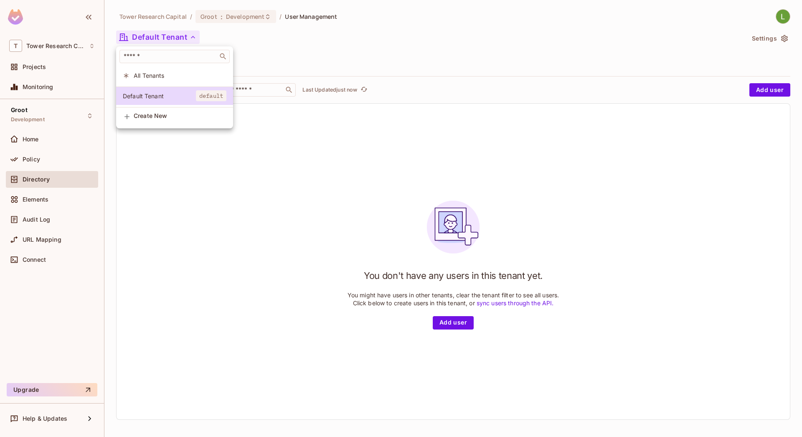
click at [179, 35] on div at bounding box center [401, 218] width 802 height 437
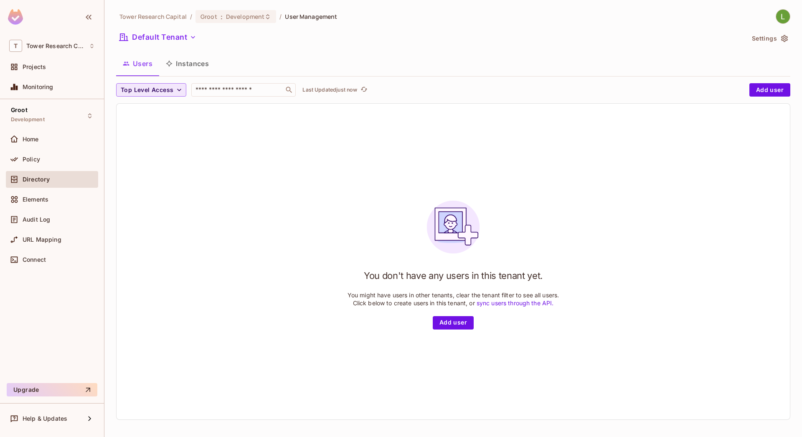
click at [165, 92] on span "Top Level Access" at bounding box center [147, 90] width 53 height 10
click at [124, 141] on span "viewer" at bounding box center [137, 145] width 28 height 8
click at [146, 88] on icon "button" at bounding box center [146, 90] width 8 height 8
click at [240, 19] on span "Development" at bounding box center [245, 17] width 38 height 8
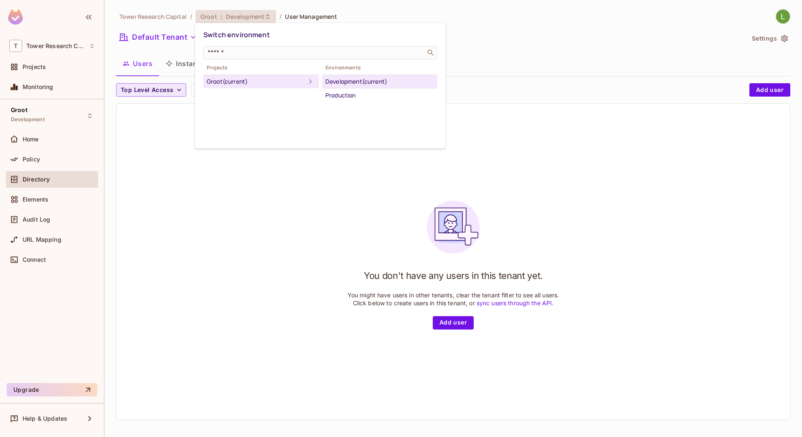
click at [240, 19] on div at bounding box center [401, 218] width 802 height 437
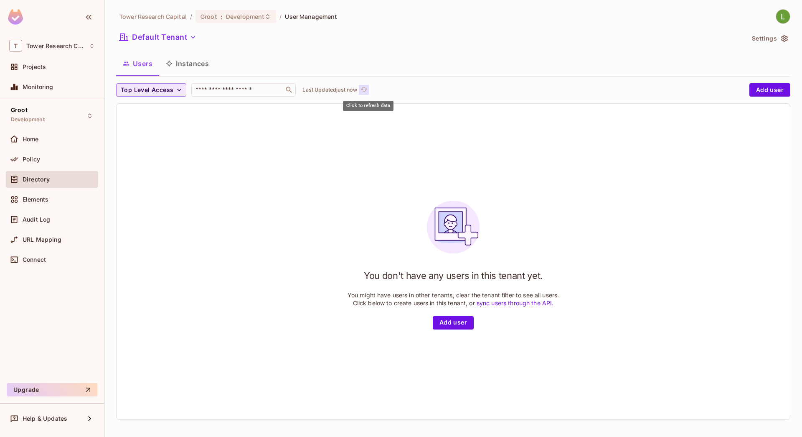
click at [368, 86] on icon "refresh" at bounding box center [364, 89] width 7 height 7
click at [759, 39] on button "Settings" at bounding box center [770, 38] width 42 height 13
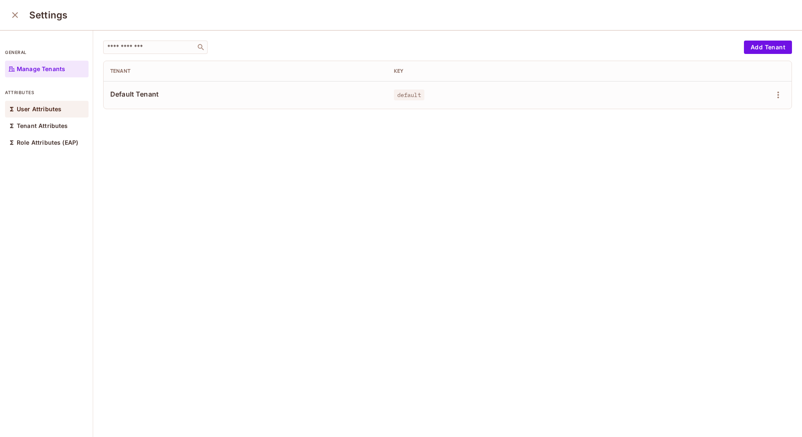
click at [46, 111] on p "User Attributes" at bounding box center [39, 109] width 45 height 7
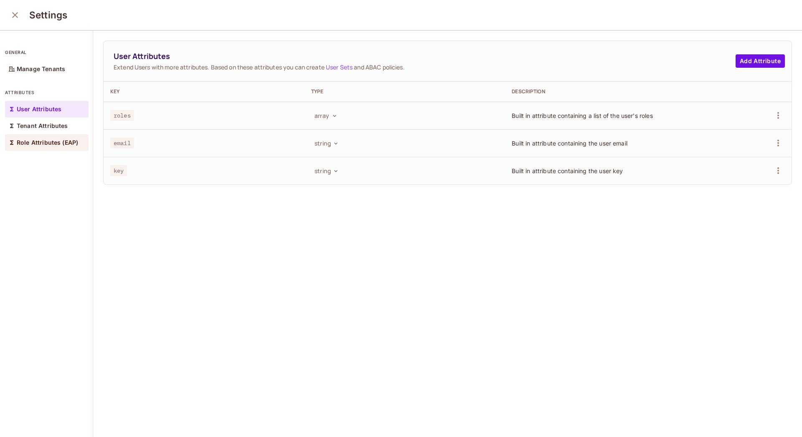
click at [49, 144] on p "Role Attributes (EAP)" at bounding box center [47, 142] width 61 height 7
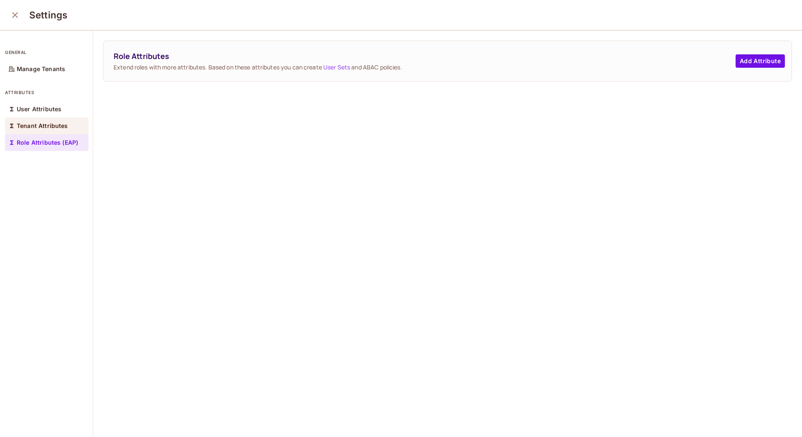
click at [33, 121] on div "Tenant Attributes" at bounding box center [47, 125] width 84 height 17
click at [18, 15] on icon "close" at bounding box center [15, 15] width 10 height 10
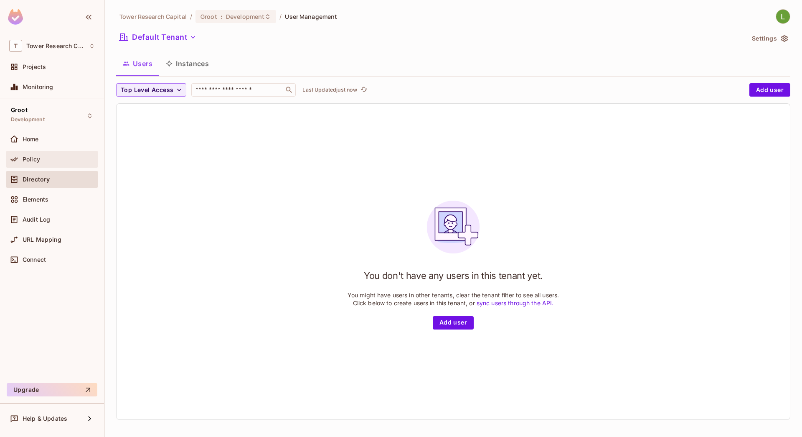
click at [28, 160] on span "Policy" at bounding box center [32, 159] width 18 height 7
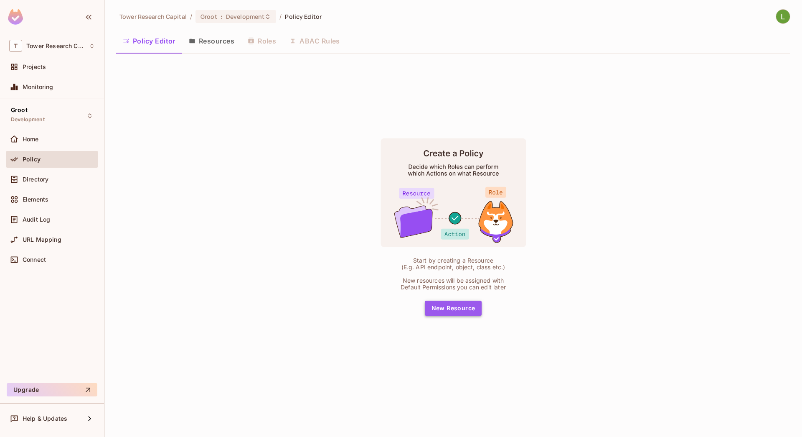
click at [446, 302] on button "New Resource" at bounding box center [453, 307] width 57 height 15
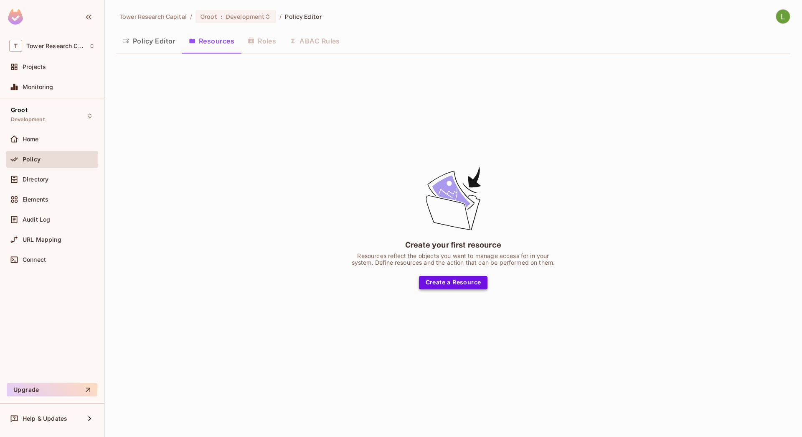
click at [439, 289] on button "Create a Resource" at bounding box center [453, 282] width 69 height 13
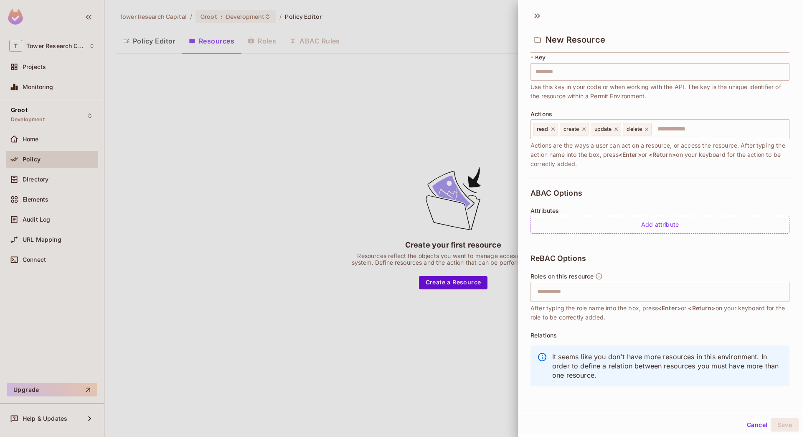
scroll to position [55, 0]
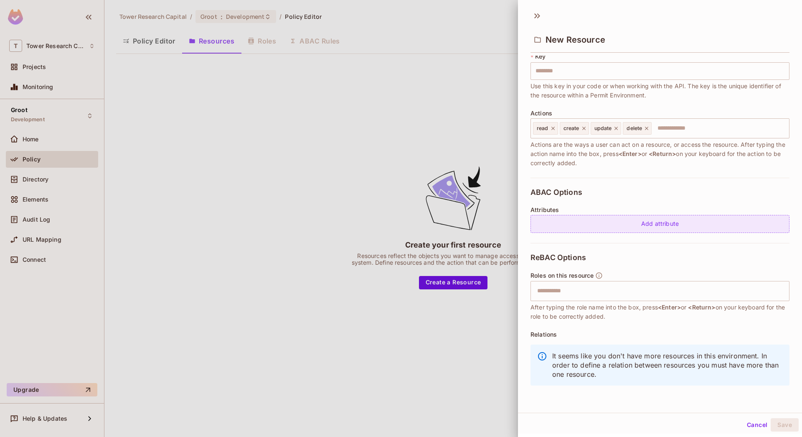
click at [644, 222] on div "Add attribute" at bounding box center [660, 224] width 259 height 18
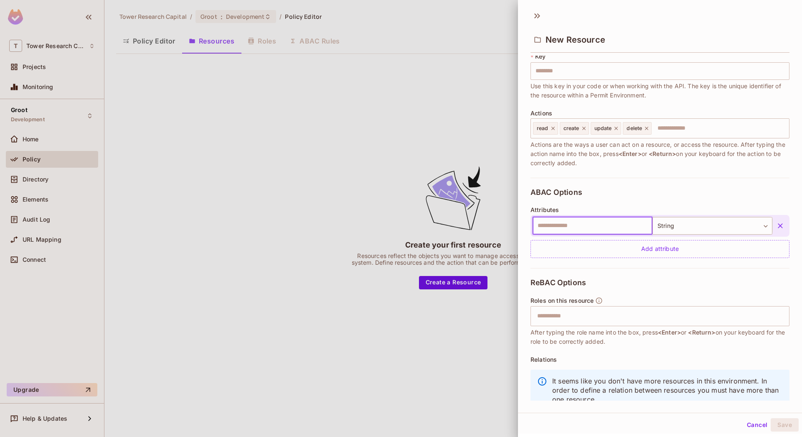
scroll to position [80, 0]
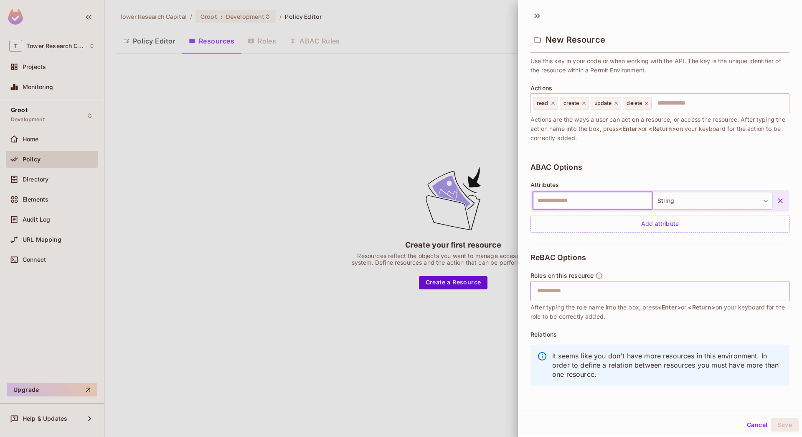
click at [570, 295] on input "text" at bounding box center [659, 290] width 254 height 17
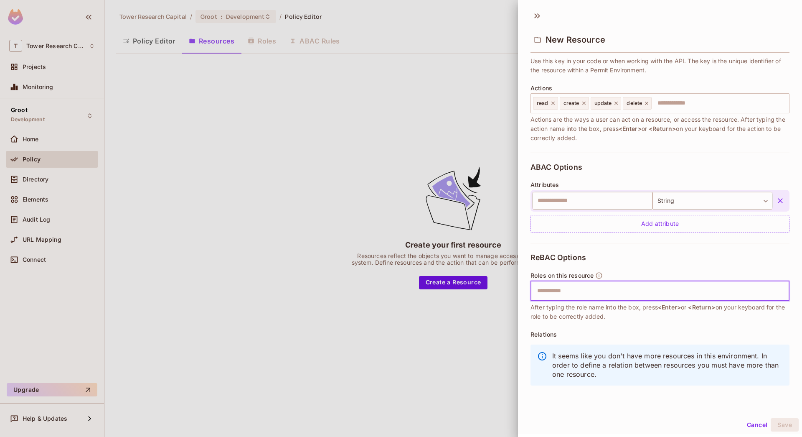
click at [755, 421] on button "Cancel" at bounding box center [757, 424] width 27 height 13
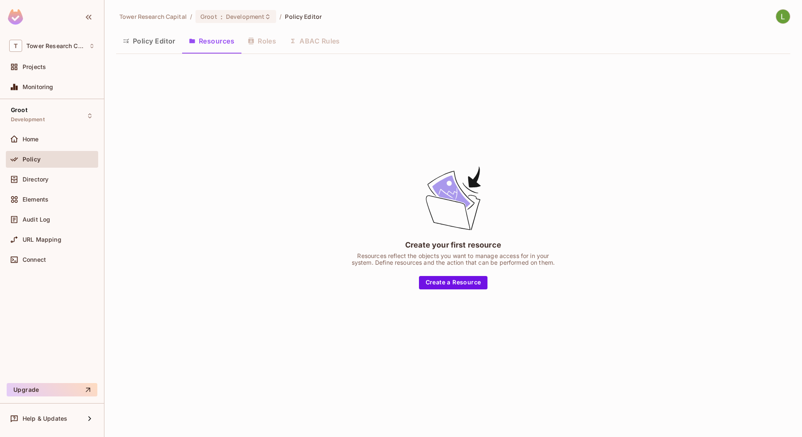
click at [141, 39] on button "Policy Editor" at bounding box center [149, 40] width 66 height 21
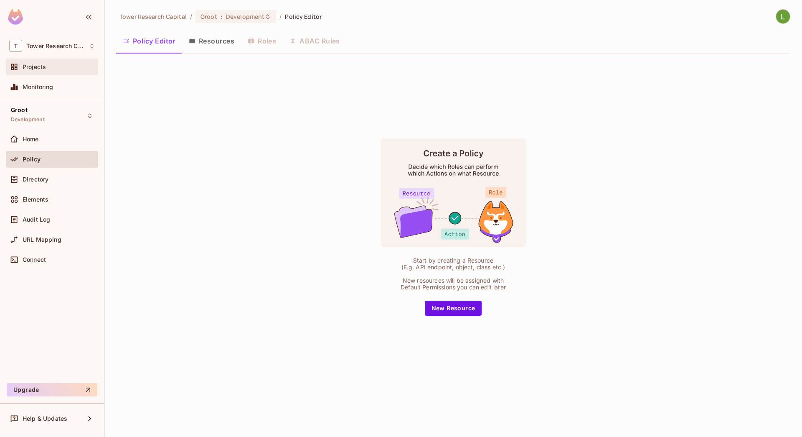
click at [40, 62] on div "Projects" at bounding box center [52, 67] width 86 height 10
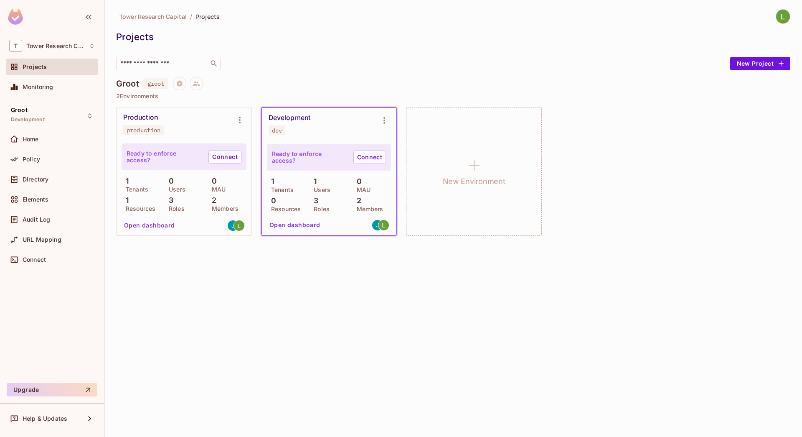
click at [300, 222] on button "Open dashboard" at bounding box center [295, 224] width 58 height 13
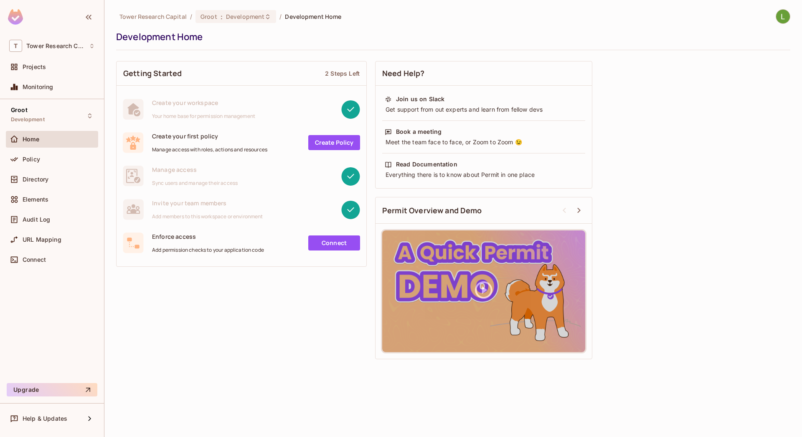
click at [330, 242] on link "Connect" at bounding box center [334, 242] width 52 height 15
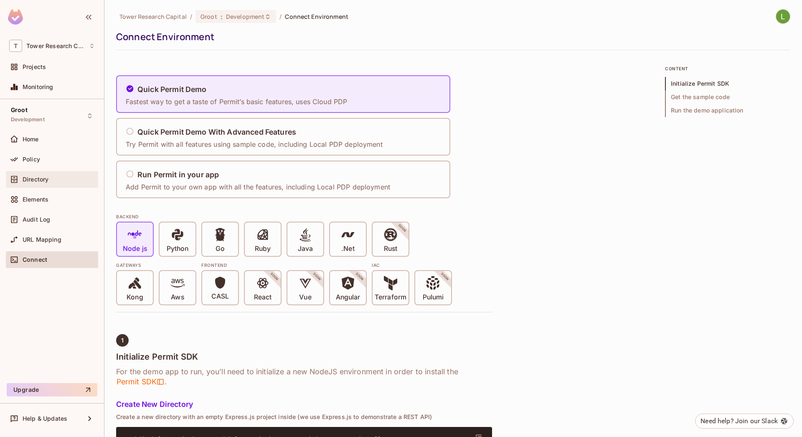
click at [53, 179] on div "Directory" at bounding box center [59, 179] width 72 height 7
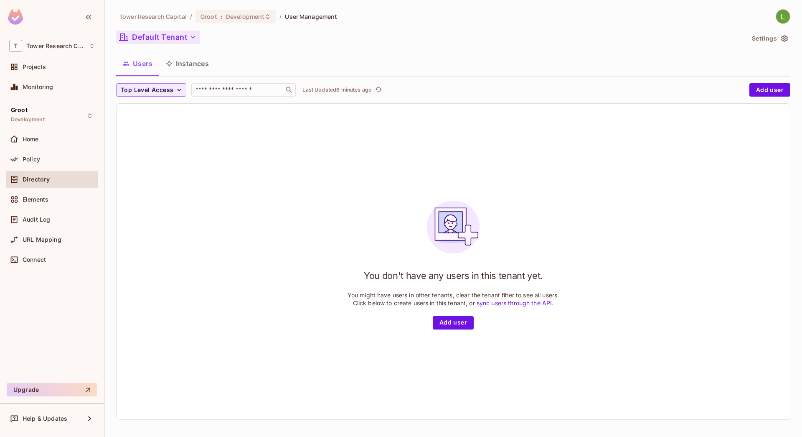
click at [188, 34] on button "Default Tenant" at bounding box center [158, 36] width 84 height 13
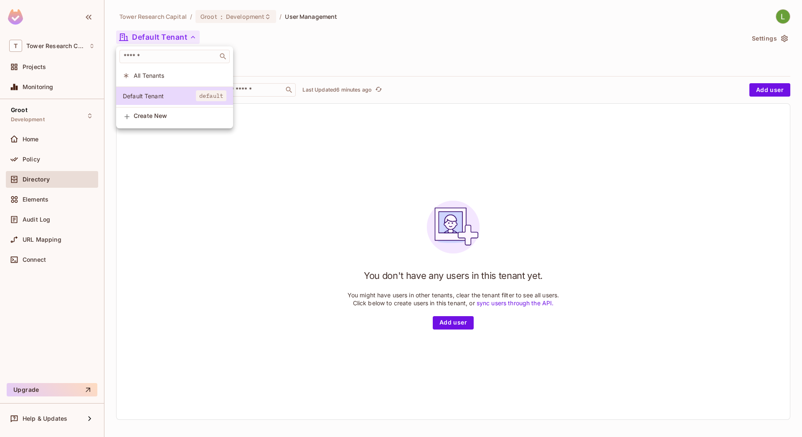
click at [155, 119] on span "Create New" at bounding box center [180, 115] width 93 height 7
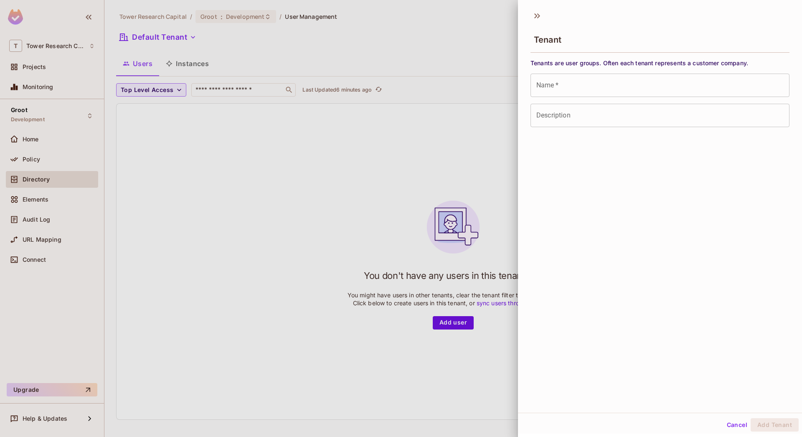
click at [561, 81] on input "Name   *" at bounding box center [660, 85] width 259 height 23
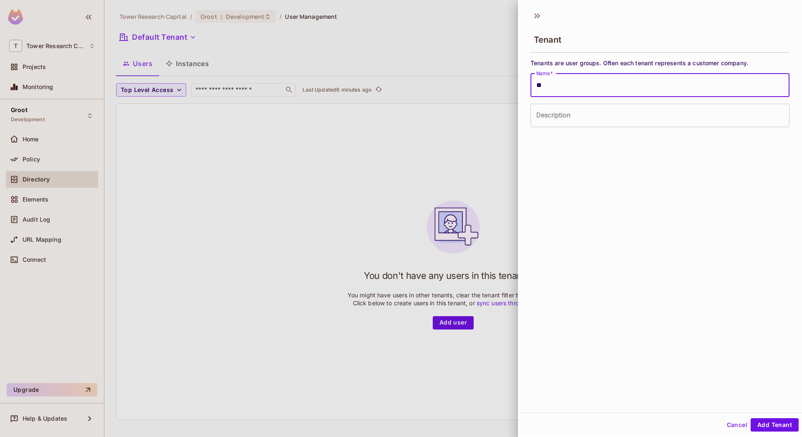
type input "*"
type input "******"
click at [551, 108] on input "Description" at bounding box center [660, 115] width 259 height 23
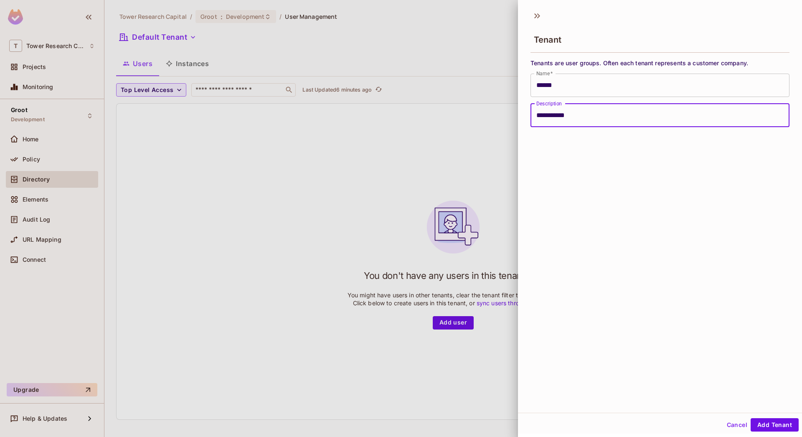
type input "**********"
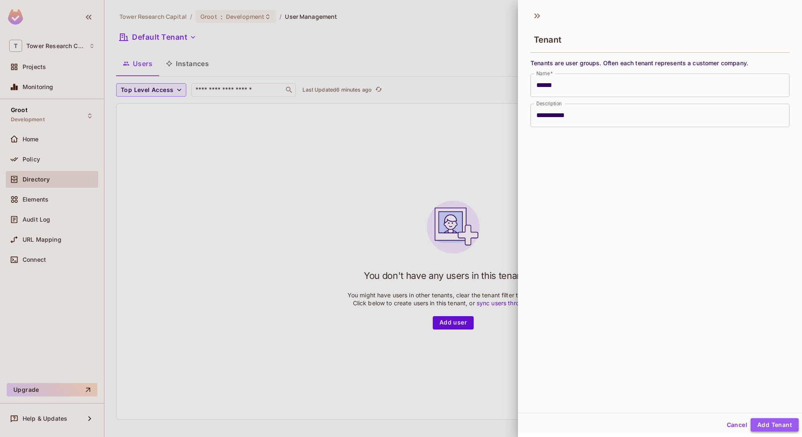
click at [758, 427] on button "Add Tenant" at bounding box center [775, 424] width 48 height 13
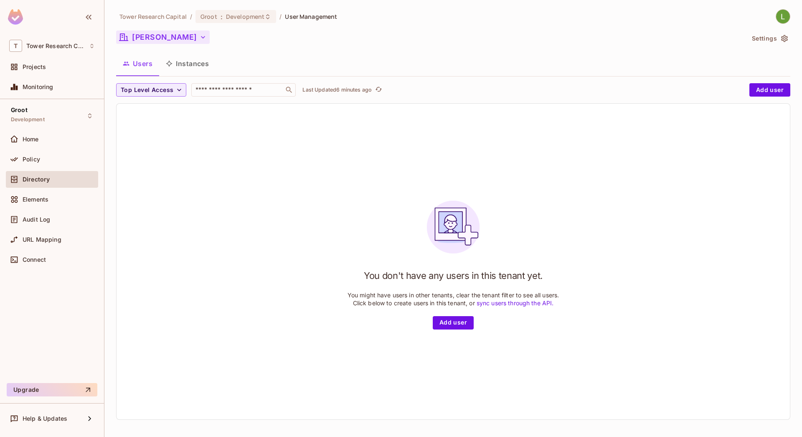
click at [201, 37] on icon "button" at bounding box center [203, 37] width 4 height 3
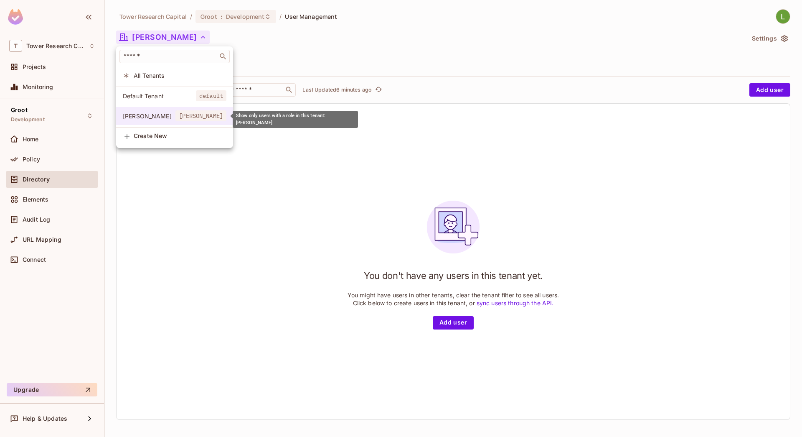
click at [206, 119] on span "[PERSON_NAME]" at bounding box center [200, 115] width 51 height 11
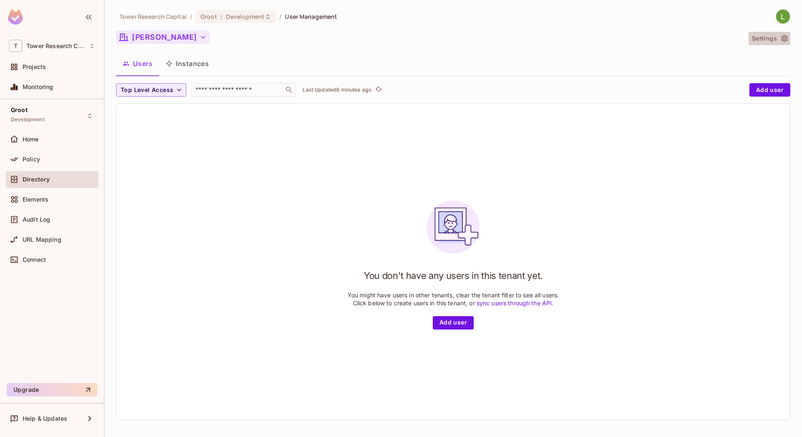
click at [773, 36] on button "Settings" at bounding box center [770, 38] width 42 height 13
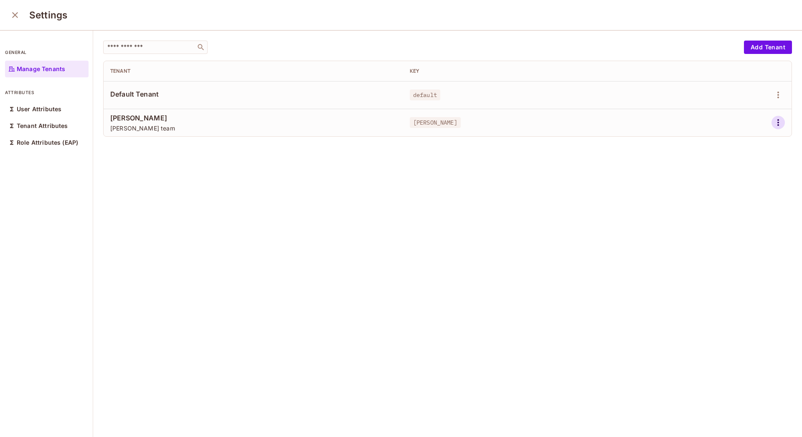
click at [773, 119] on icon "button" at bounding box center [778, 122] width 10 height 10
click at [764, 119] on div at bounding box center [401, 218] width 802 height 437
click at [773, 94] on icon "button" at bounding box center [778, 95] width 10 height 10
click at [749, 115] on li "Edit" at bounding box center [730, 114] width 74 height 18
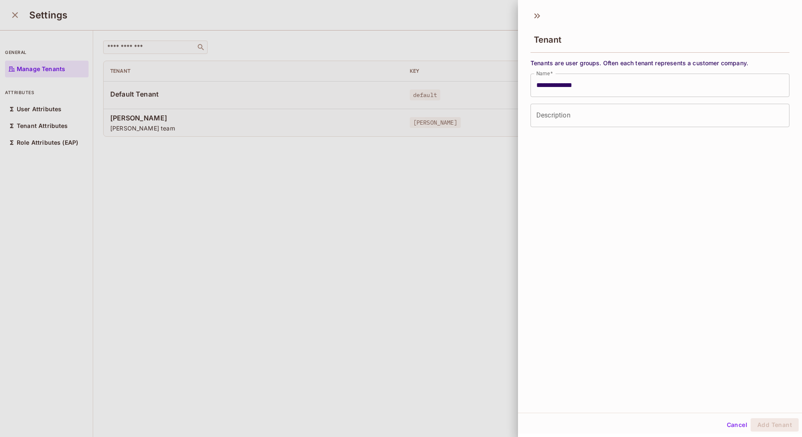
click at [483, 161] on div at bounding box center [401, 218] width 802 height 437
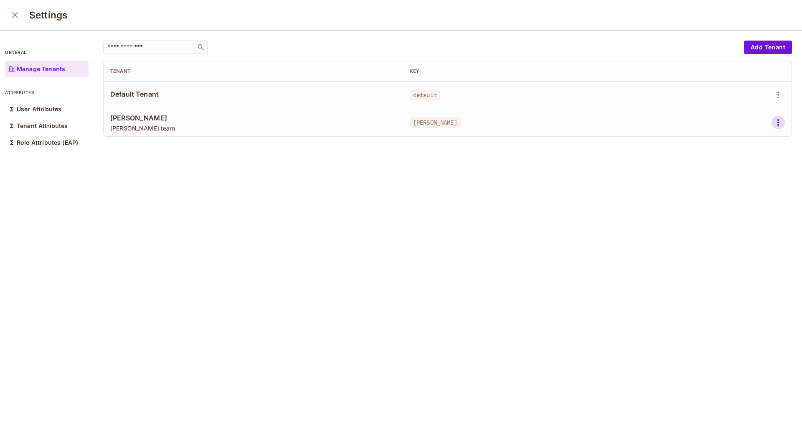
click at [773, 118] on icon "button" at bounding box center [778, 122] width 10 height 10
click at [766, 118] on div at bounding box center [401, 218] width 802 height 437
click at [126, 121] on span "[PERSON_NAME]" at bounding box center [253, 117] width 286 height 9
drag, startPoint x: 14, startPoint y: 14, endPoint x: 19, endPoint y: 14, distance: 5.4
click at [14, 15] on icon "close" at bounding box center [15, 15] width 6 height 6
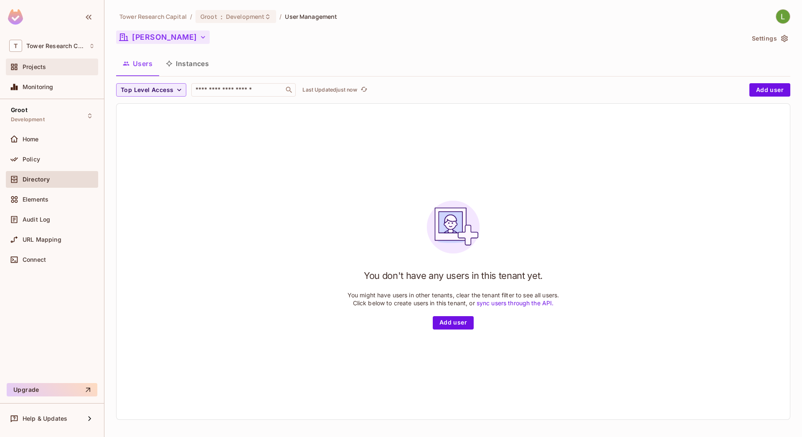
click at [41, 65] on span "Projects" at bounding box center [34, 66] width 23 height 7
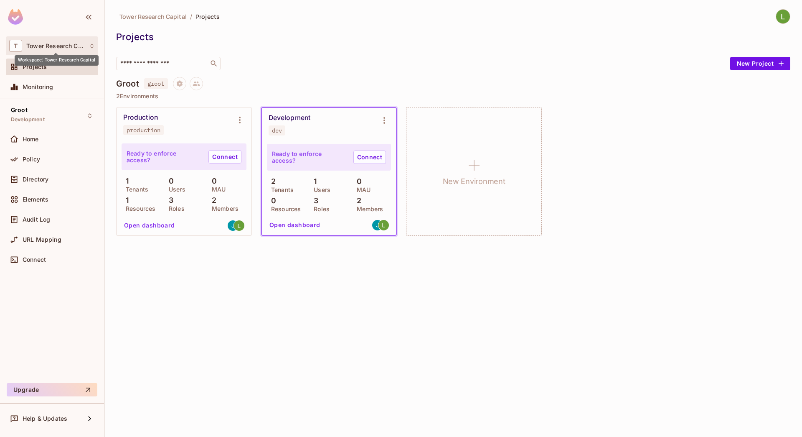
click at [48, 49] on span "Tower Research Capital" at bounding box center [55, 46] width 58 height 7
click at [48, 49] on div at bounding box center [401, 218] width 802 height 437
click at [38, 44] on span "Tower Research Capital" at bounding box center [55, 46] width 58 height 7
click at [37, 75] on li "[GEOGRAPHIC_DATA]" at bounding box center [57, 70] width 102 height 23
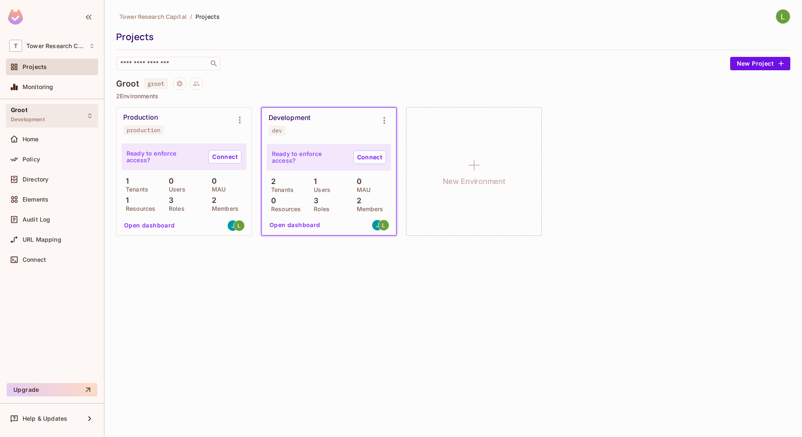
click at [39, 114] on div "Groot Development" at bounding box center [28, 116] width 34 height 18
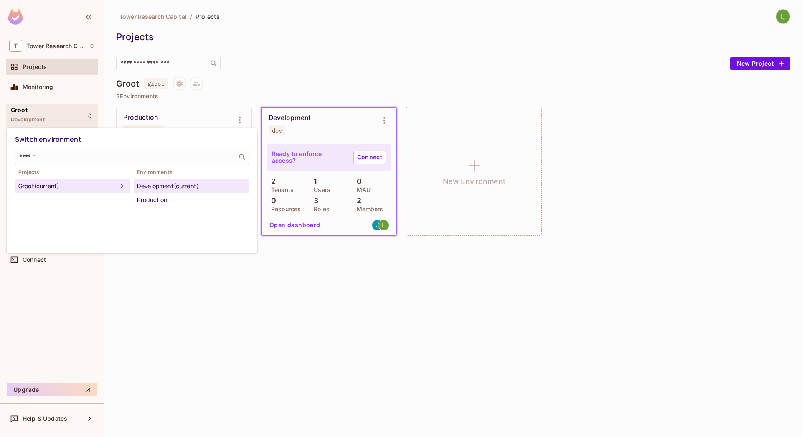
click at [39, 114] on div at bounding box center [401, 218] width 802 height 437
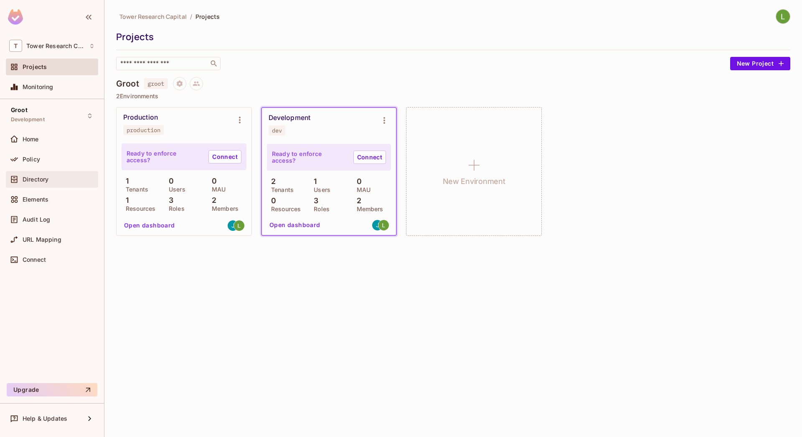
click at [38, 180] on span "Directory" at bounding box center [36, 179] width 26 height 7
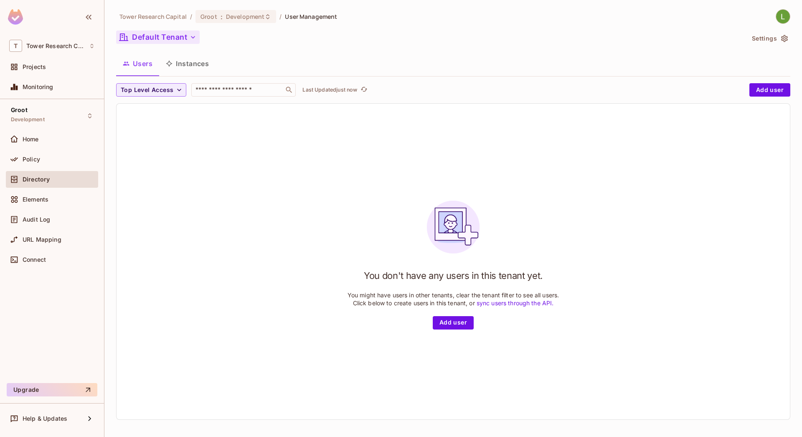
click at [156, 37] on button "Default Tenant" at bounding box center [158, 36] width 84 height 13
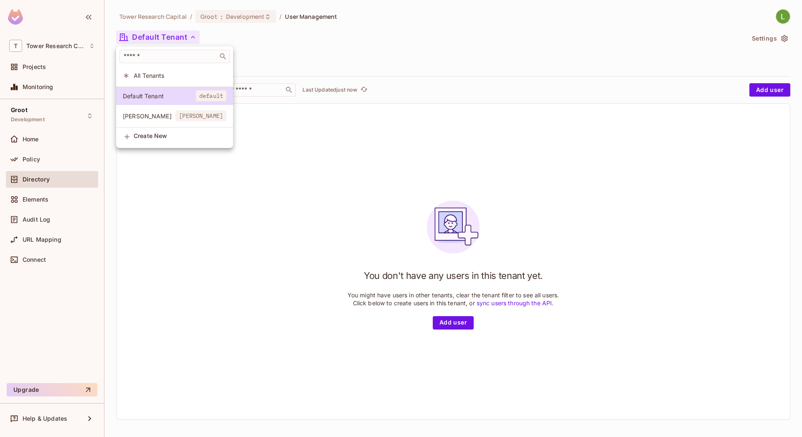
click at [152, 114] on span "[PERSON_NAME]" at bounding box center [149, 116] width 53 height 8
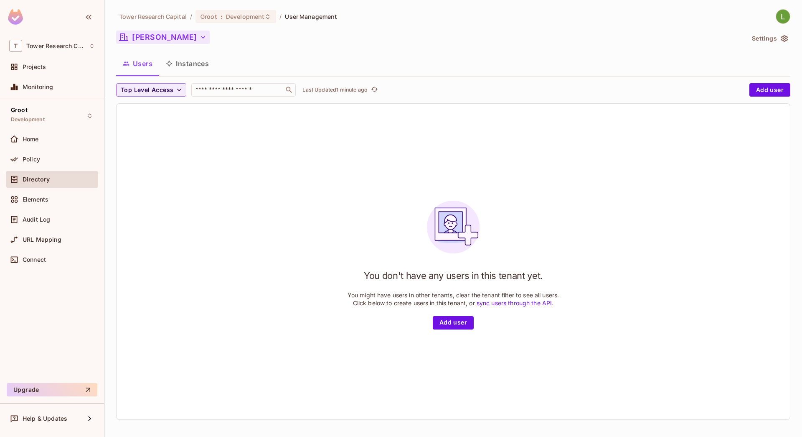
click at [199, 38] on icon "button" at bounding box center [203, 37] width 8 height 8
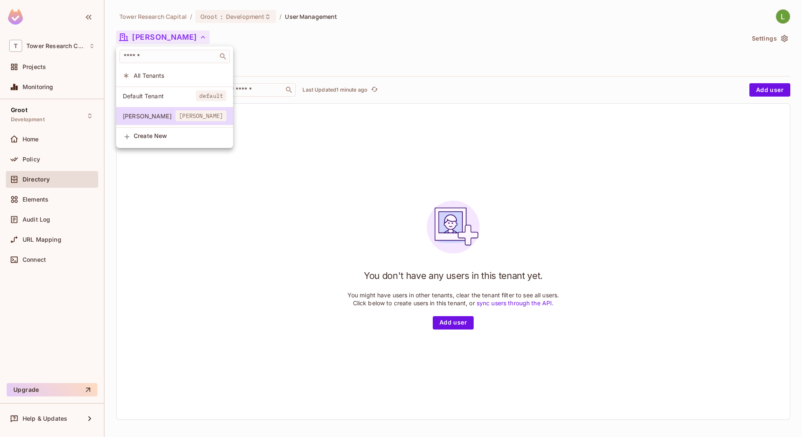
click at [161, 38] on div at bounding box center [401, 218] width 802 height 437
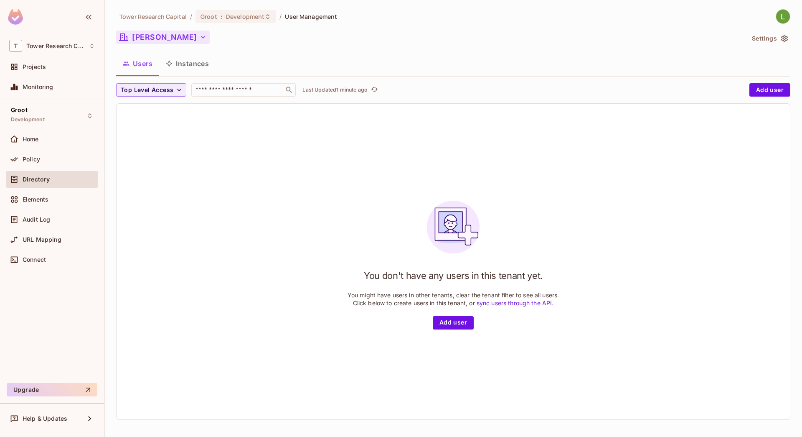
click at [780, 42] on icon "button" at bounding box center [784, 38] width 8 height 8
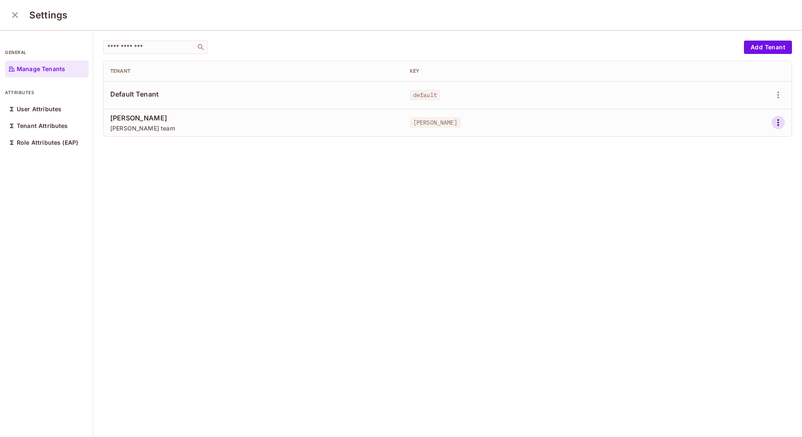
click at [773, 122] on icon "button" at bounding box center [778, 122] width 10 height 10
click at [726, 178] on div "Delete Tenant" at bounding box center [735, 178] width 39 height 8
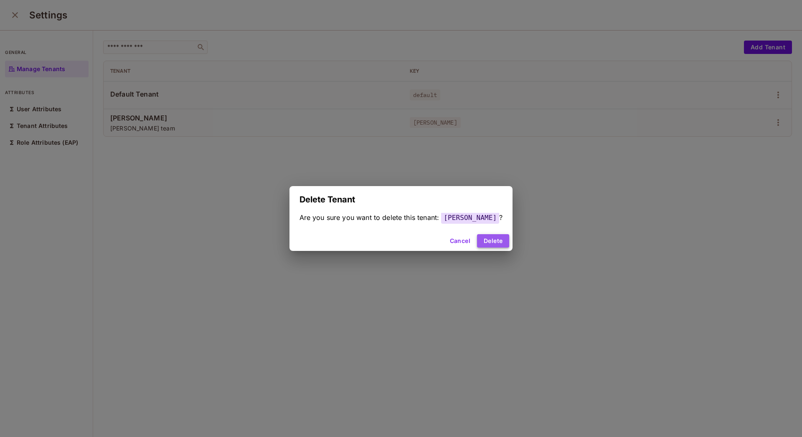
click at [478, 237] on button "Delete" at bounding box center [493, 240] width 32 height 13
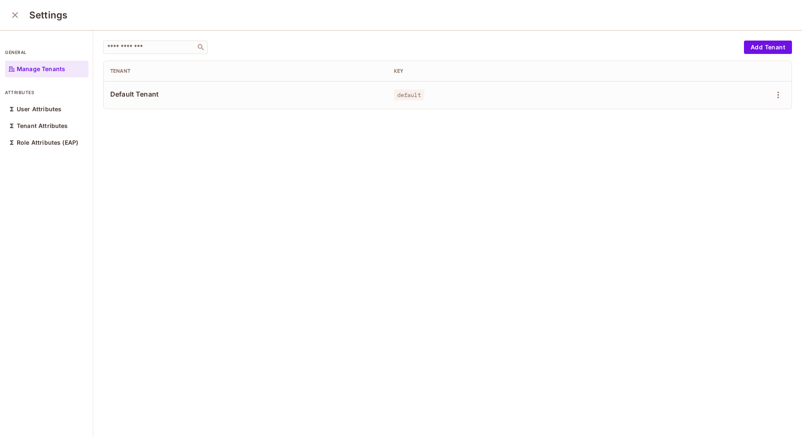
click at [13, 13] on icon "close" at bounding box center [15, 15] width 6 height 6
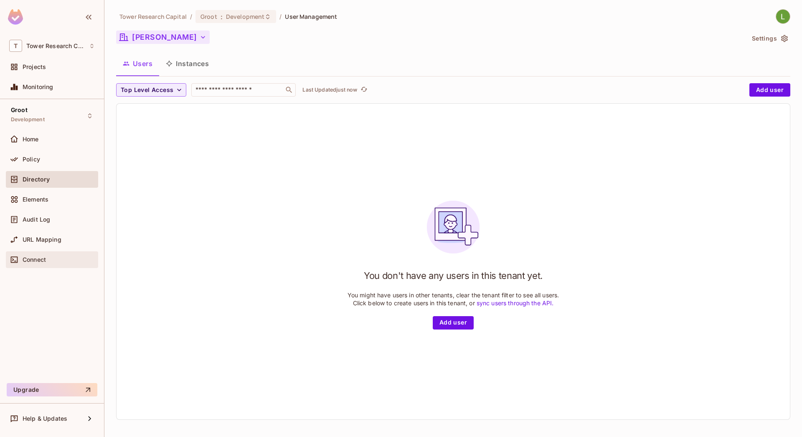
click at [51, 255] on div "Connect" at bounding box center [52, 259] width 86 height 10
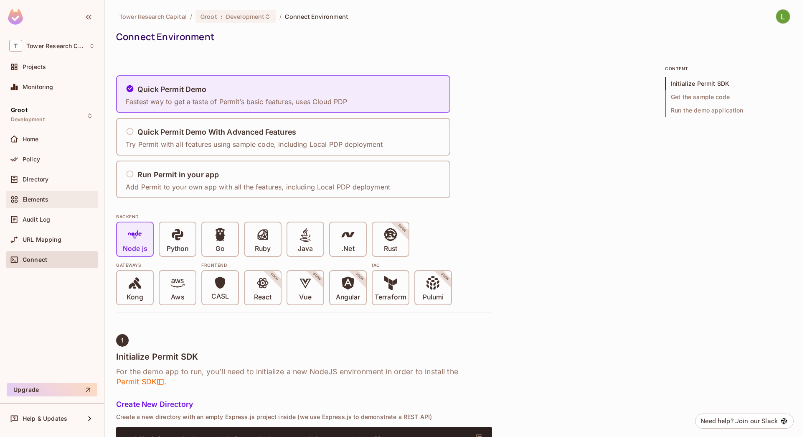
click at [28, 200] on span "Elements" at bounding box center [36, 199] width 26 height 7
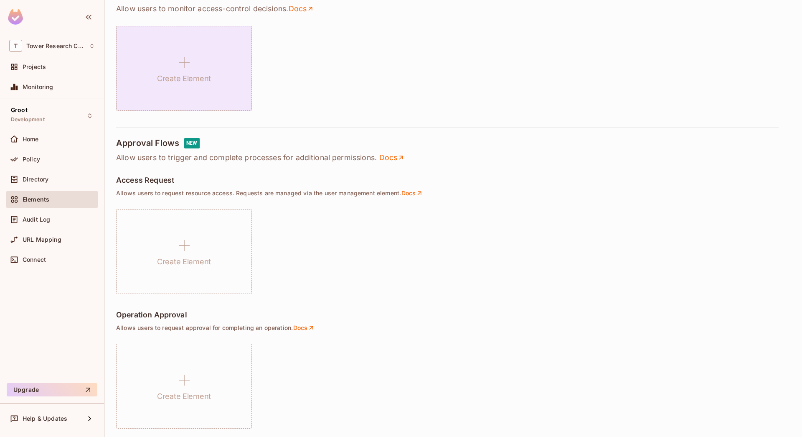
scroll to position [494, 0]
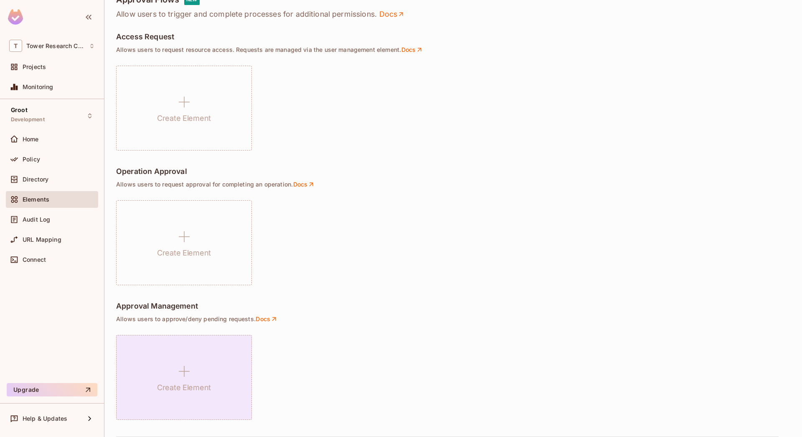
click at [176, 372] on icon at bounding box center [184, 371] width 20 height 20
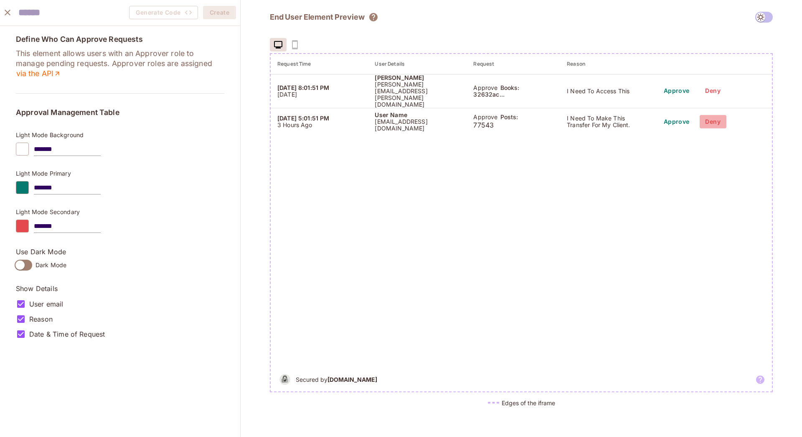
click at [713, 117] on button "Deny" at bounding box center [713, 121] width 27 height 13
click at [678, 117] on button "Approve" at bounding box center [676, 121] width 33 height 13
click at [9, 12] on icon "close" at bounding box center [8, 13] width 10 height 10
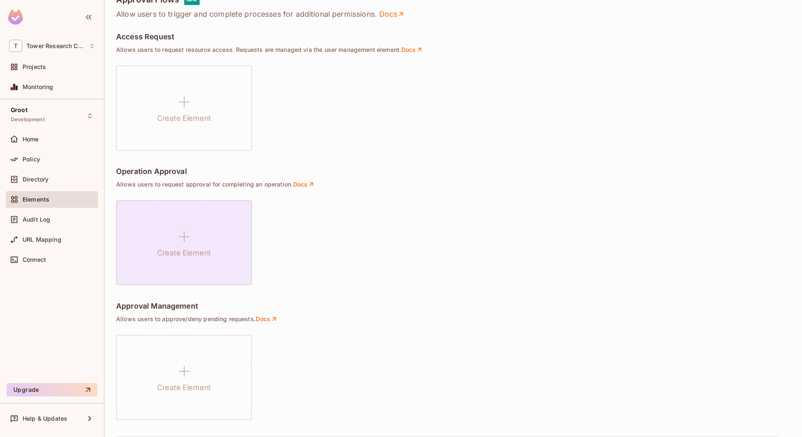
click at [180, 227] on icon at bounding box center [184, 236] width 20 height 20
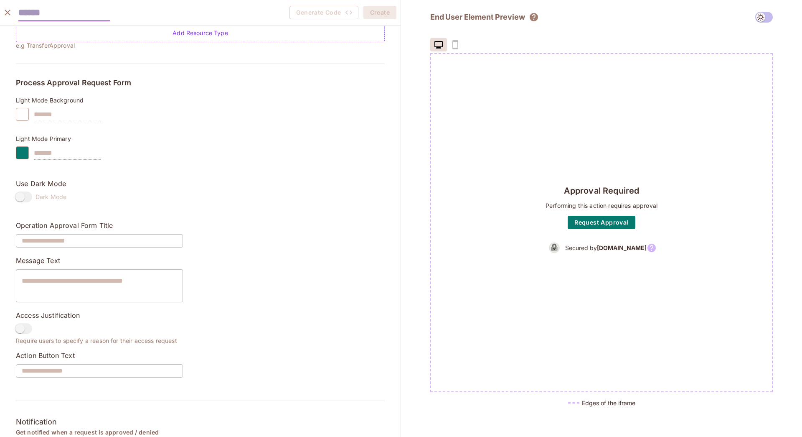
scroll to position [0, 0]
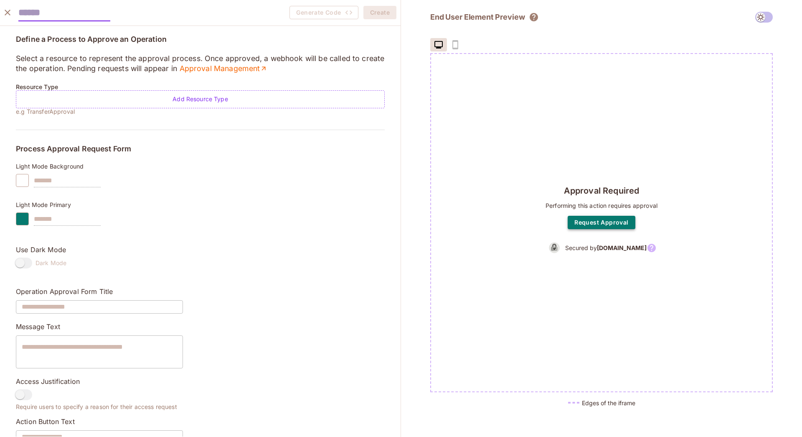
click at [622, 222] on button "Request Approval" at bounding box center [601, 222] width 67 height 13
click at [8, 10] on icon "close" at bounding box center [8, 13] width 10 height 10
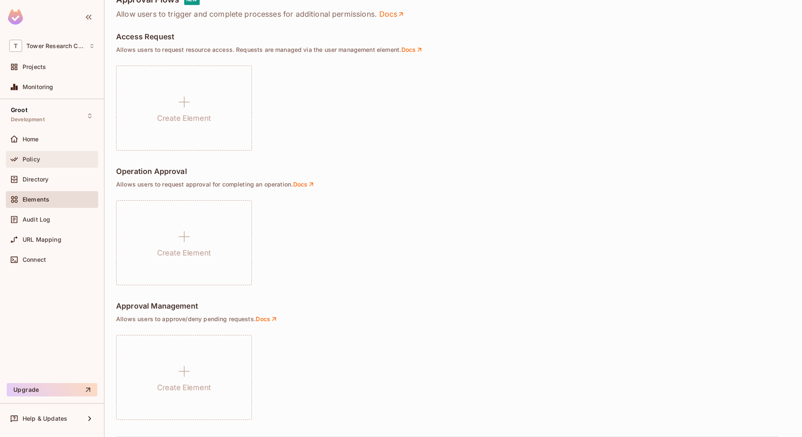
click at [38, 157] on span "Policy" at bounding box center [32, 159] width 18 height 7
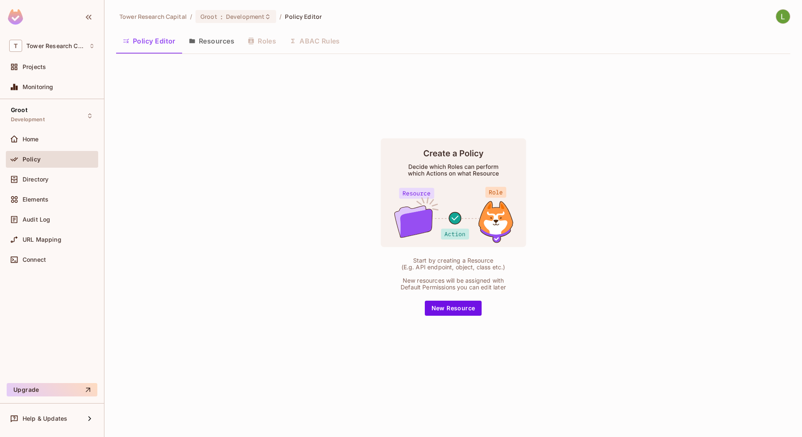
click at [319, 41] on div "Policy Editor Resources Roles ABAC Rules" at bounding box center [453, 40] width 674 height 21
click at [382, 41] on div "Policy Editor Resources Roles ABAC Rules" at bounding box center [453, 40] width 674 height 21
click at [225, 130] on div "Start by creating a Resource (E.g. API endpoint, object, class etc.) New resour…" at bounding box center [453, 227] width 674 height 332
